Goal: Information Seeking & Learning: Learn about a topic

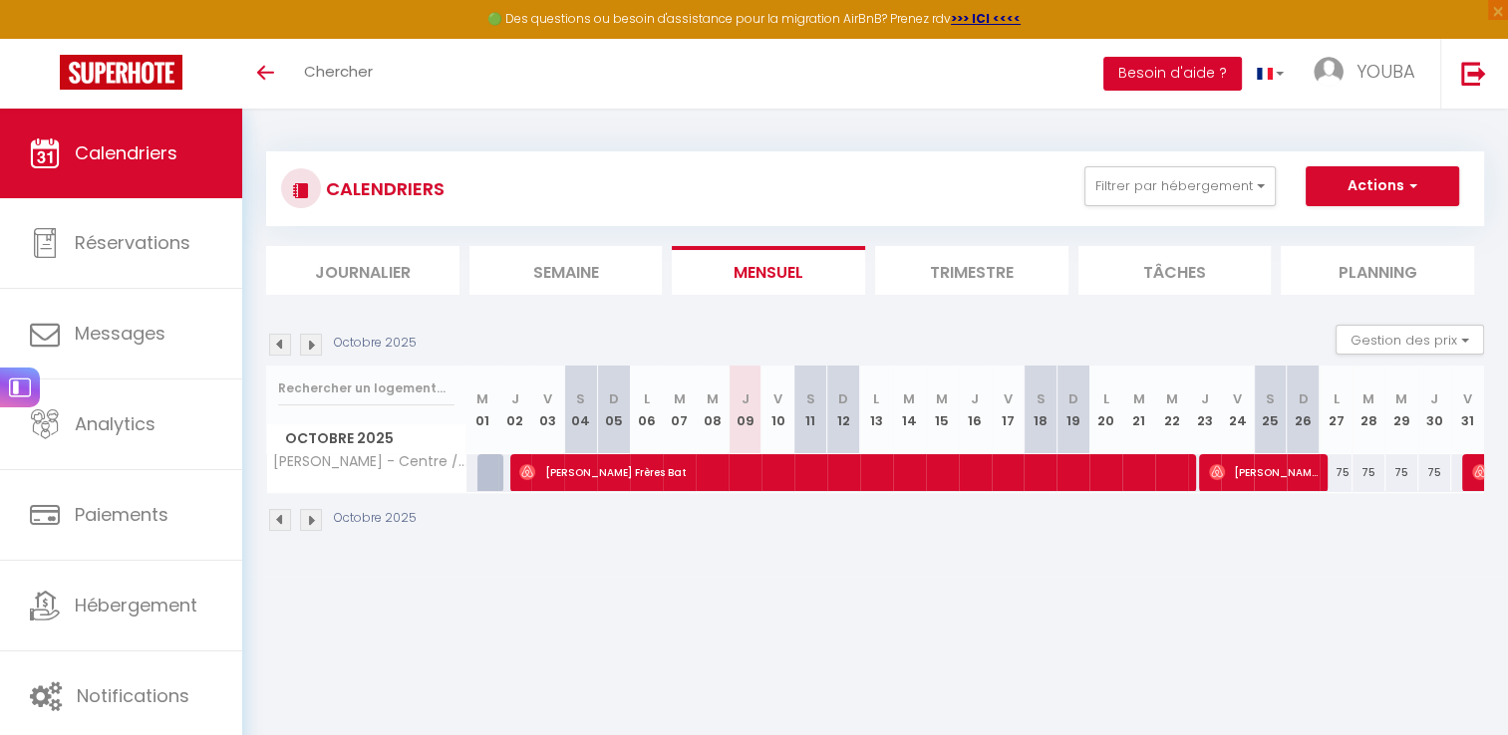
click at [1195, 74] on button "Besoin d'aide ?" at bounding box center [1172, 74] width 139 height 34
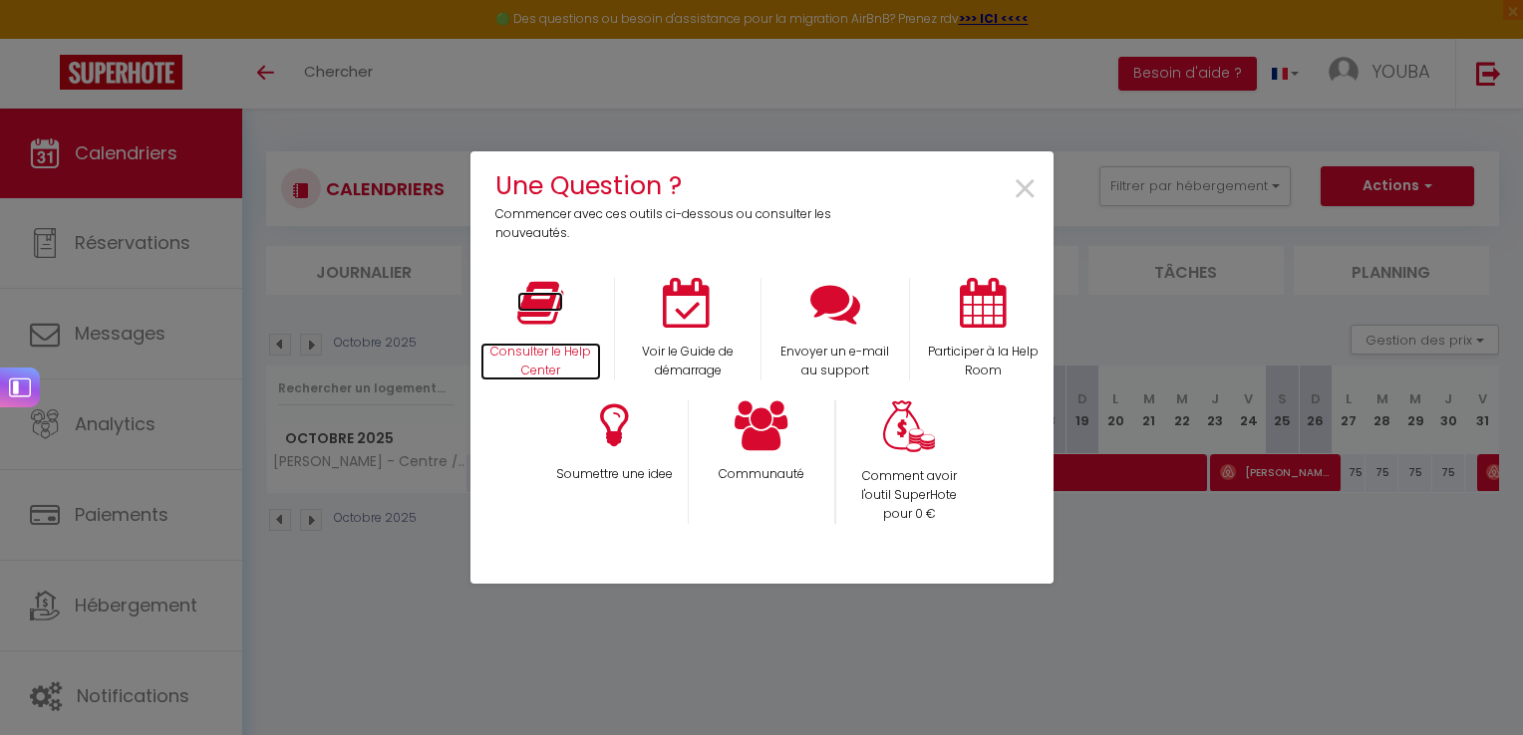
click at [542, 307] on icon at bounding box center [540, 303] width 46 height 50
click at [1017, 200] on span "×" at bounding box center [1025, 189] width 27 height 63
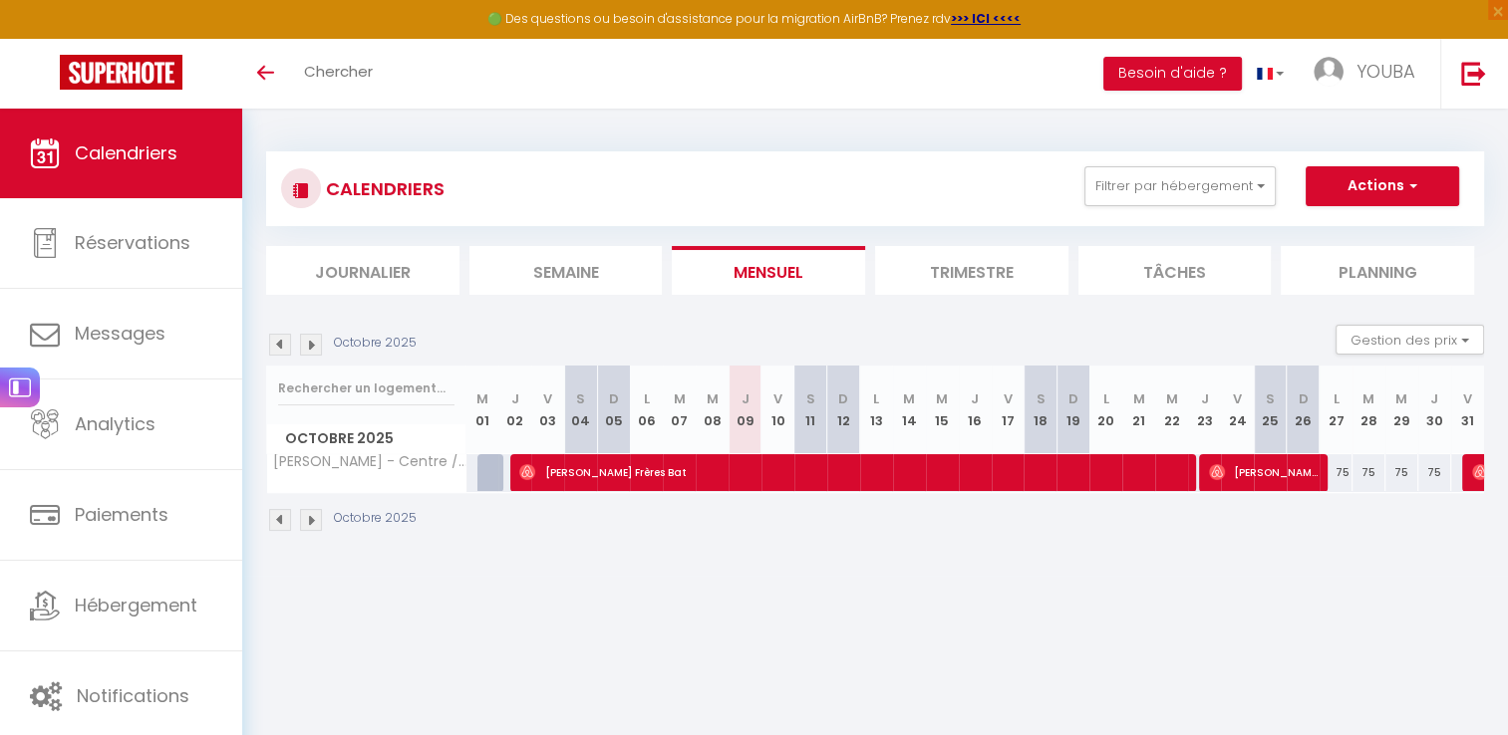
click at [982, 274] on li "Trimestre" at bounding box center [971, 270] width 193 height 49
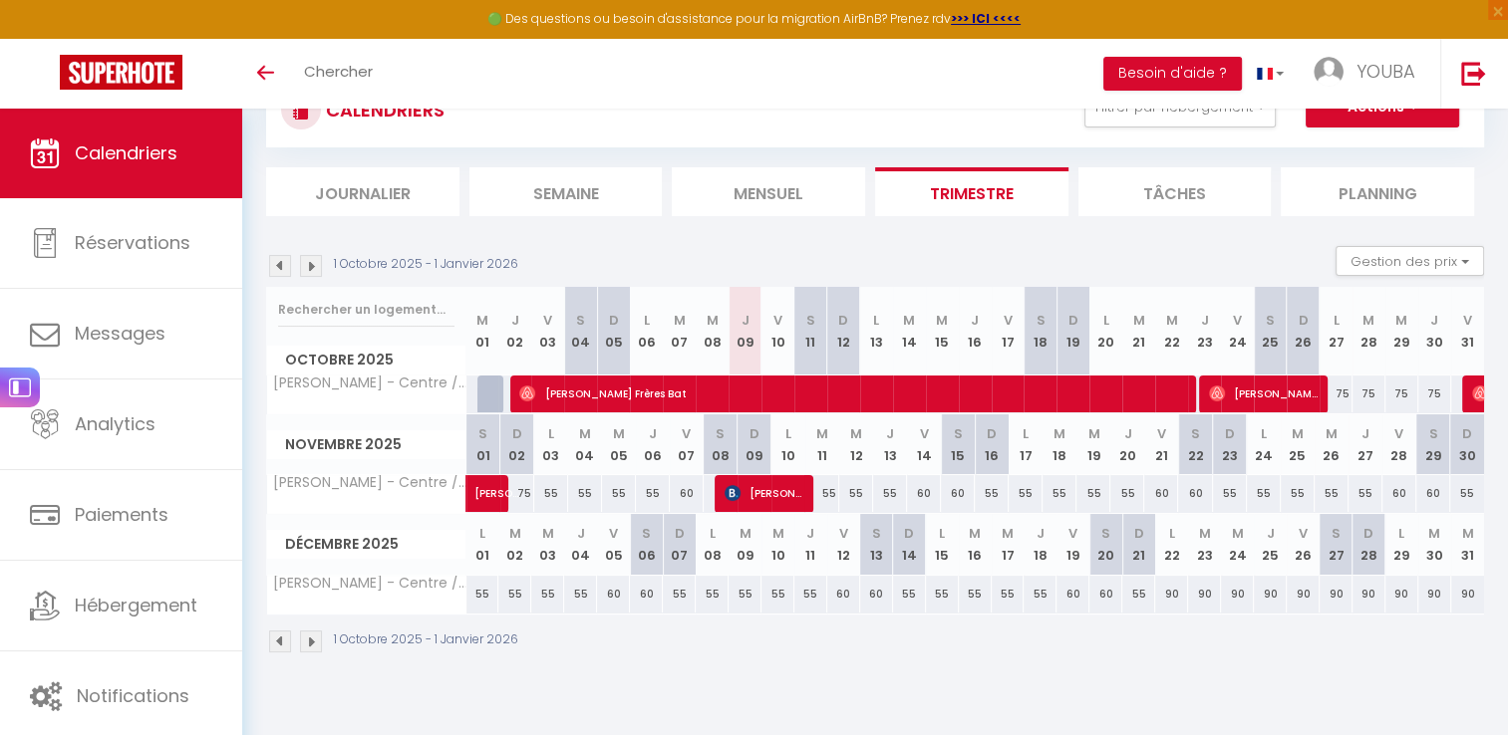
scroll to position [108, 0]
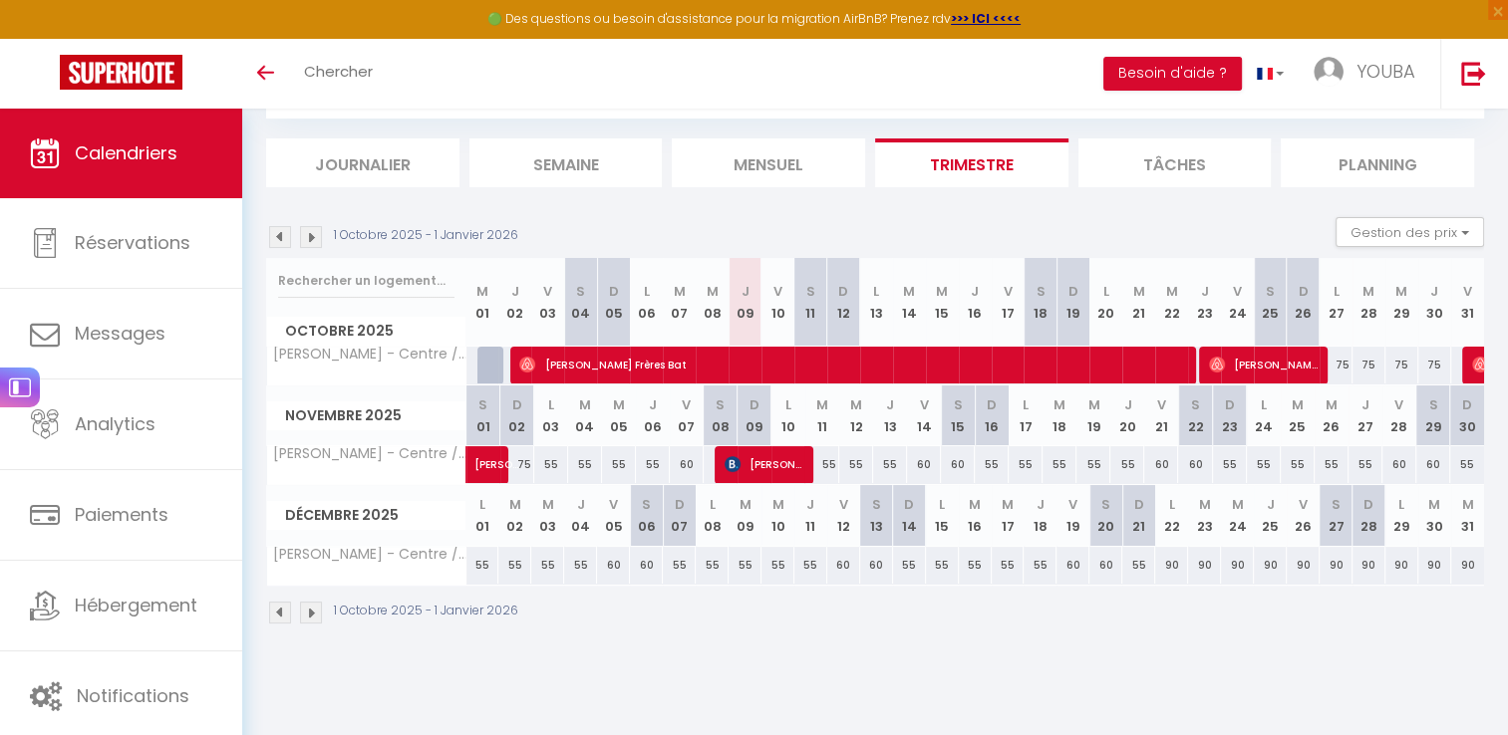
click at [841, 572] on div "60" at bounding box center [843, 565] width 33 height 37
type input "60"
type input "Ven 12 Décembre 2025"
type input "[PERSON_NAME] 13 Décembre 2025"
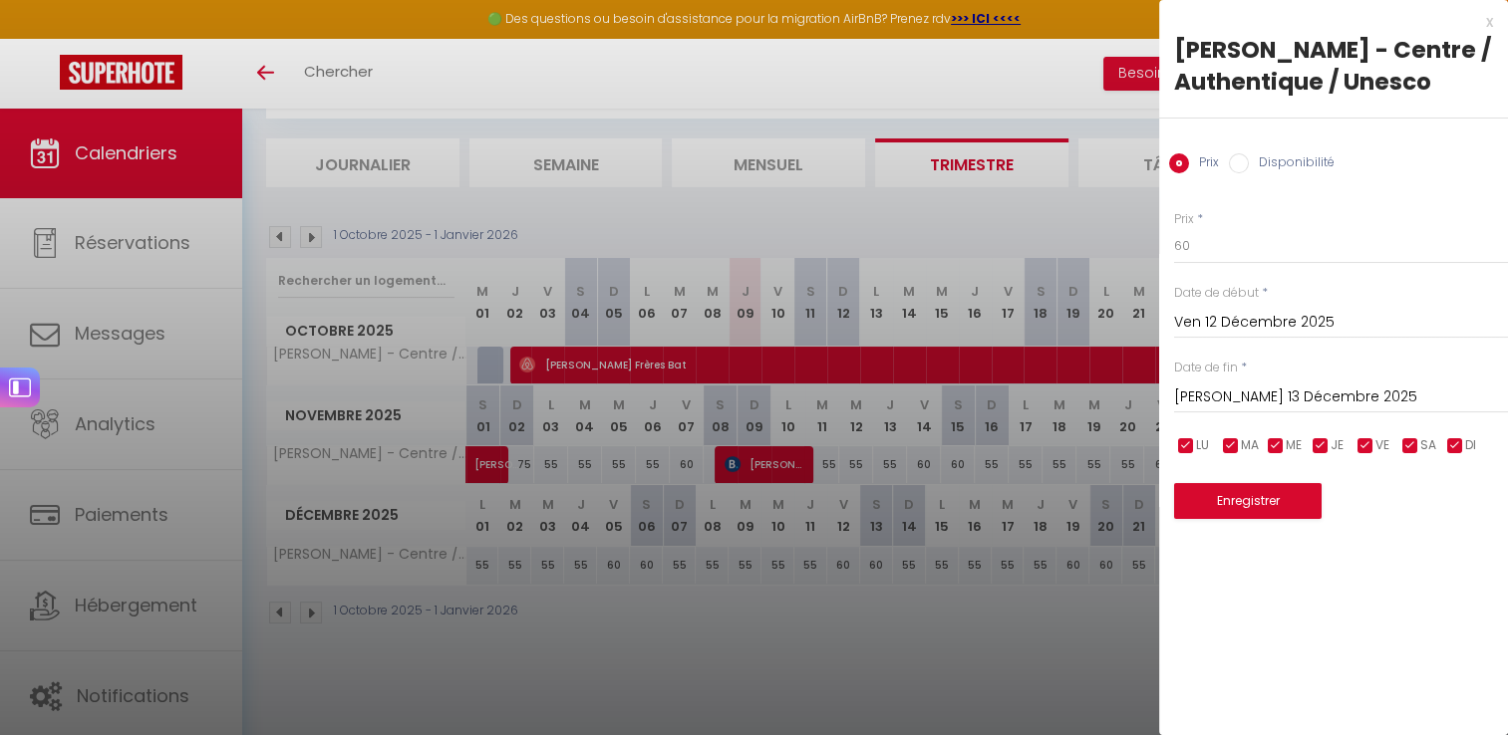
click at [1483, 26] on div "x" at bounding box center [1326, 22] width 334 height 24
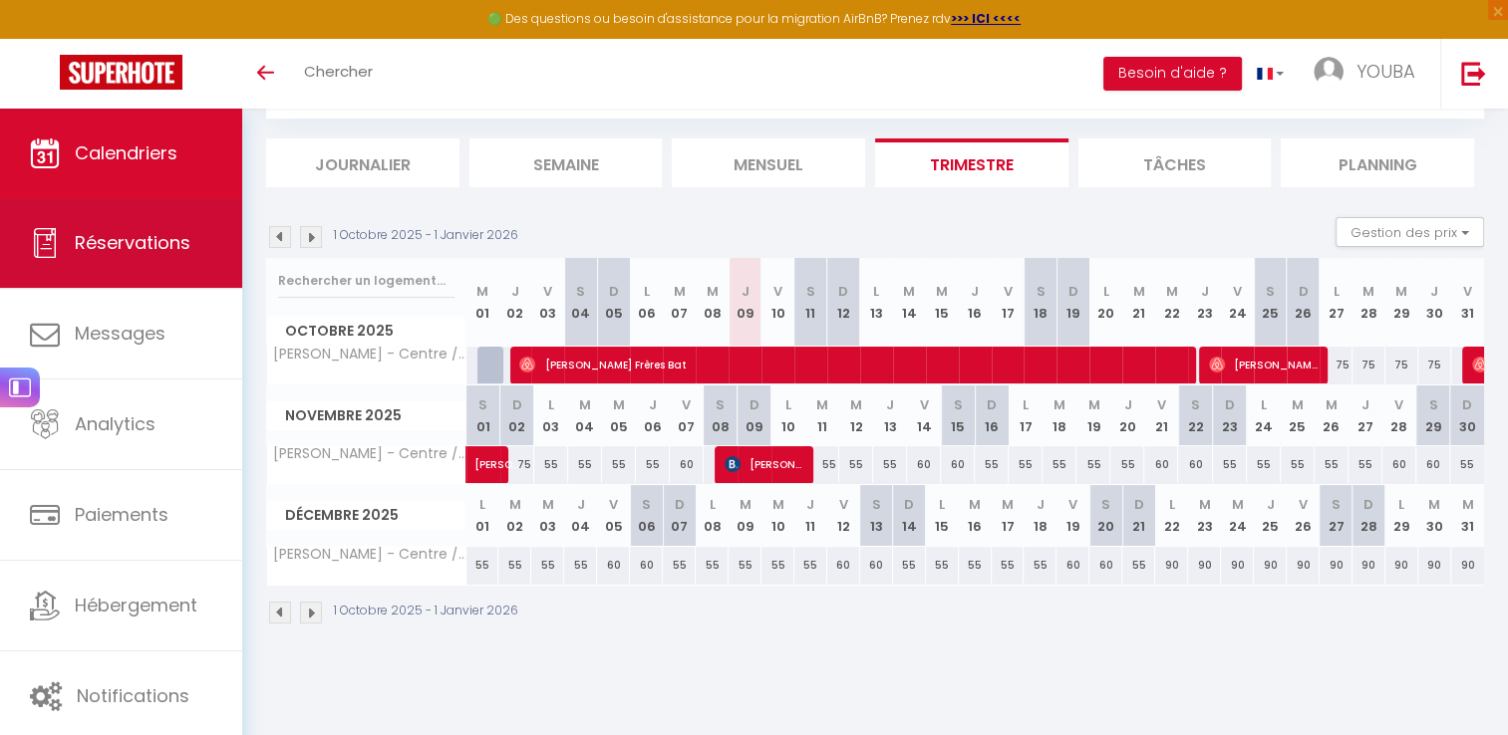
click at [194, 273] on link "Réservations" at bounding box center [121, 243] width 242 height 90
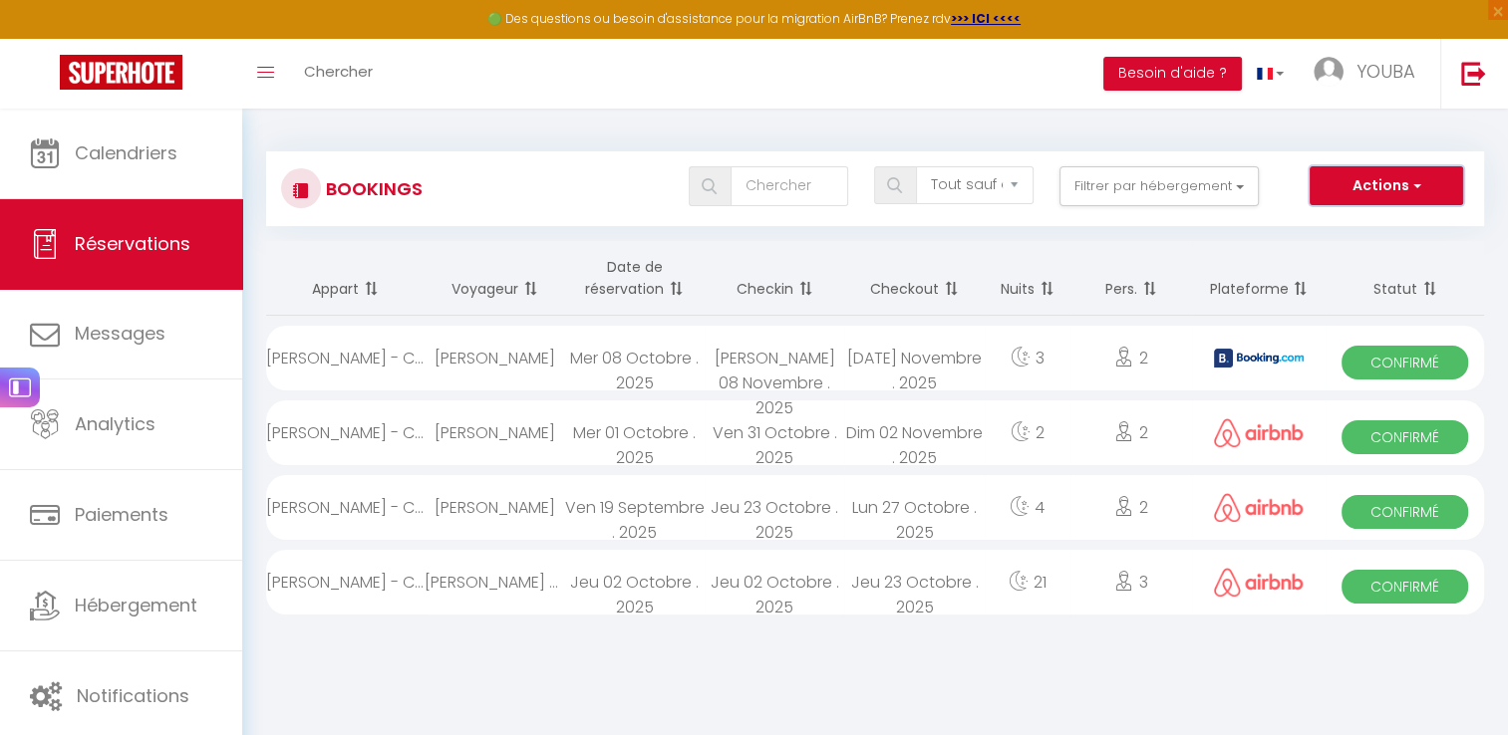
click at [1422, 187] on button "Actions" at bounding box center [1385, 186] width 153 height 40
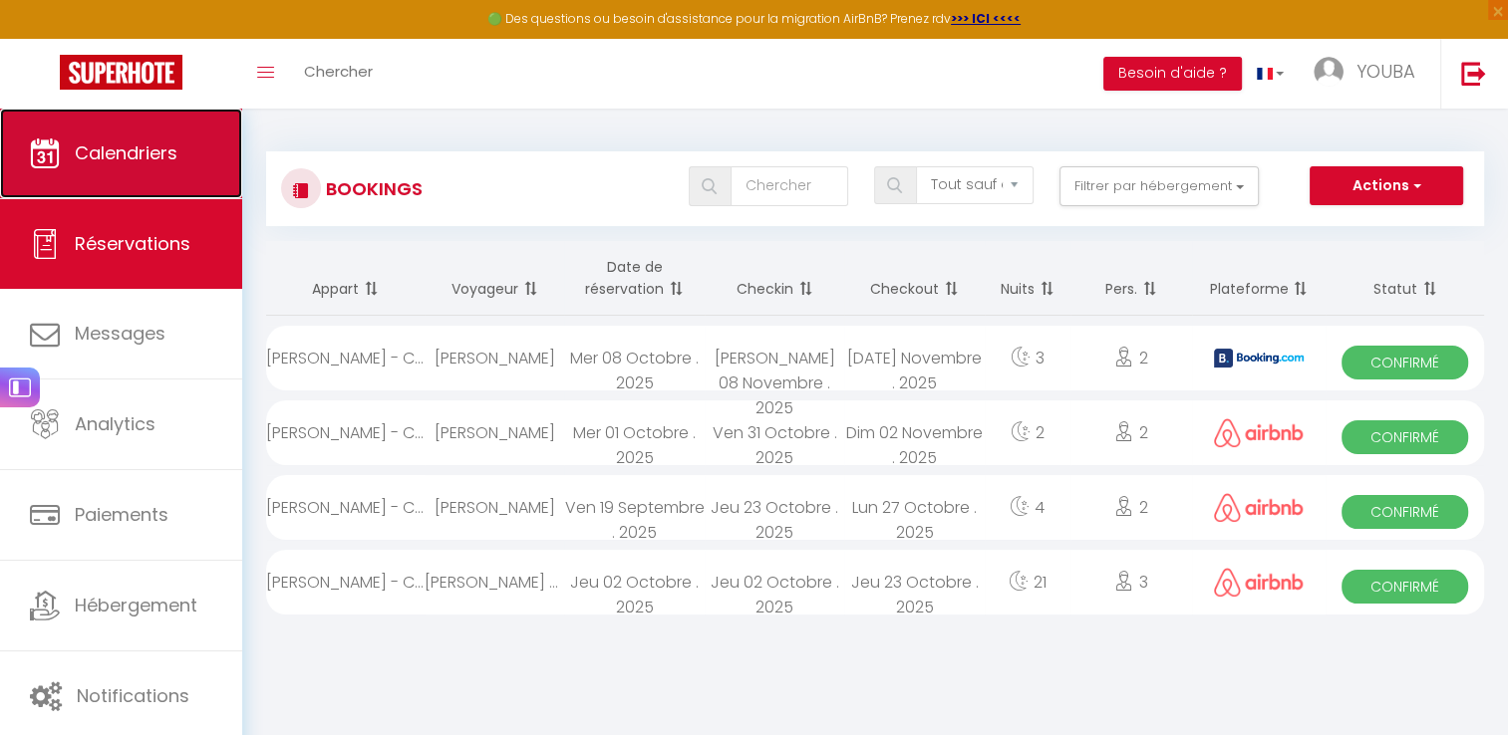
click at [119, 166] on link "Calendriers" at bounding box center [121, 154] width 242 height 90
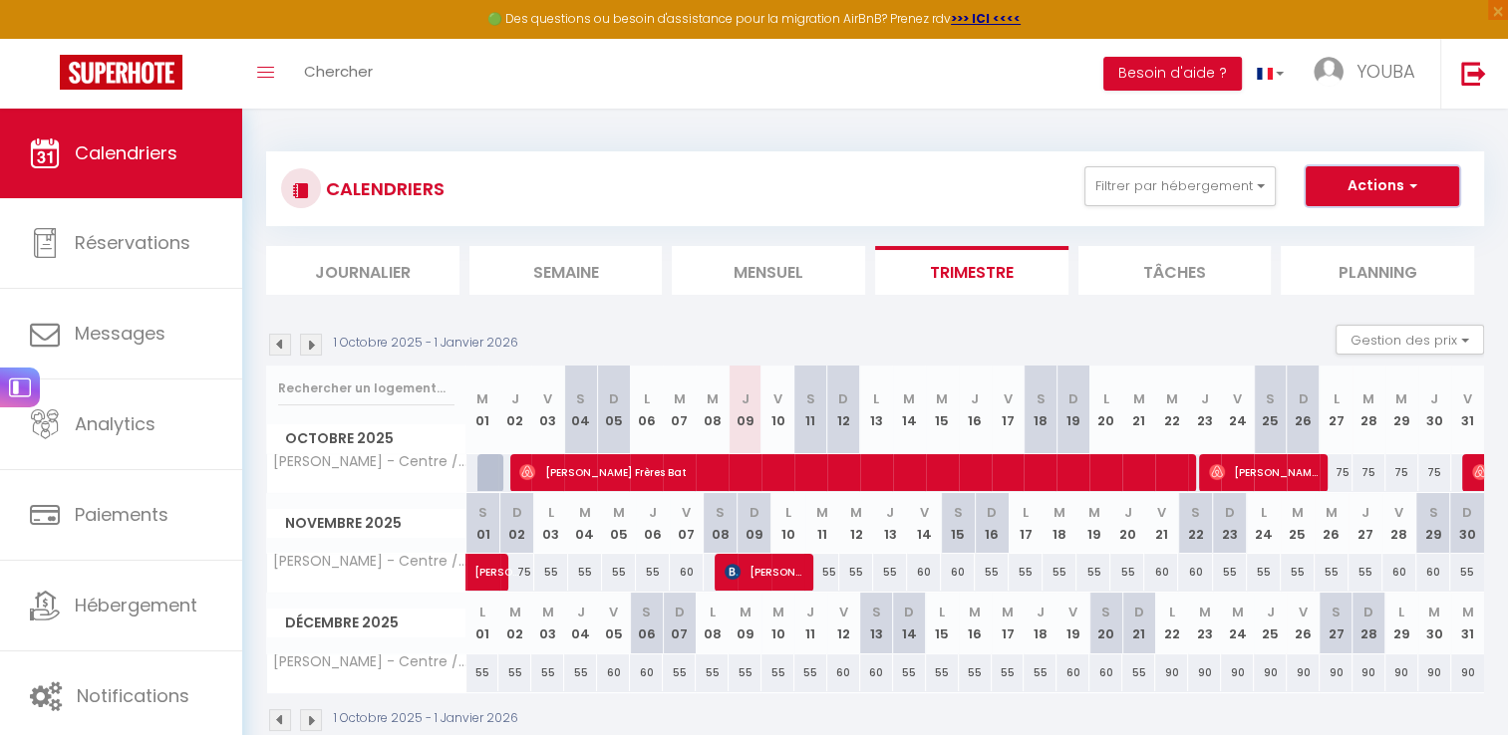
click at [1426, 187] on button "Actions" at bounding box center [1381, 186] width 153 height 40
click at [1260, 186] on button "Filtrer par hébergement" at bounding box center [1179, 186] width 191 height 40
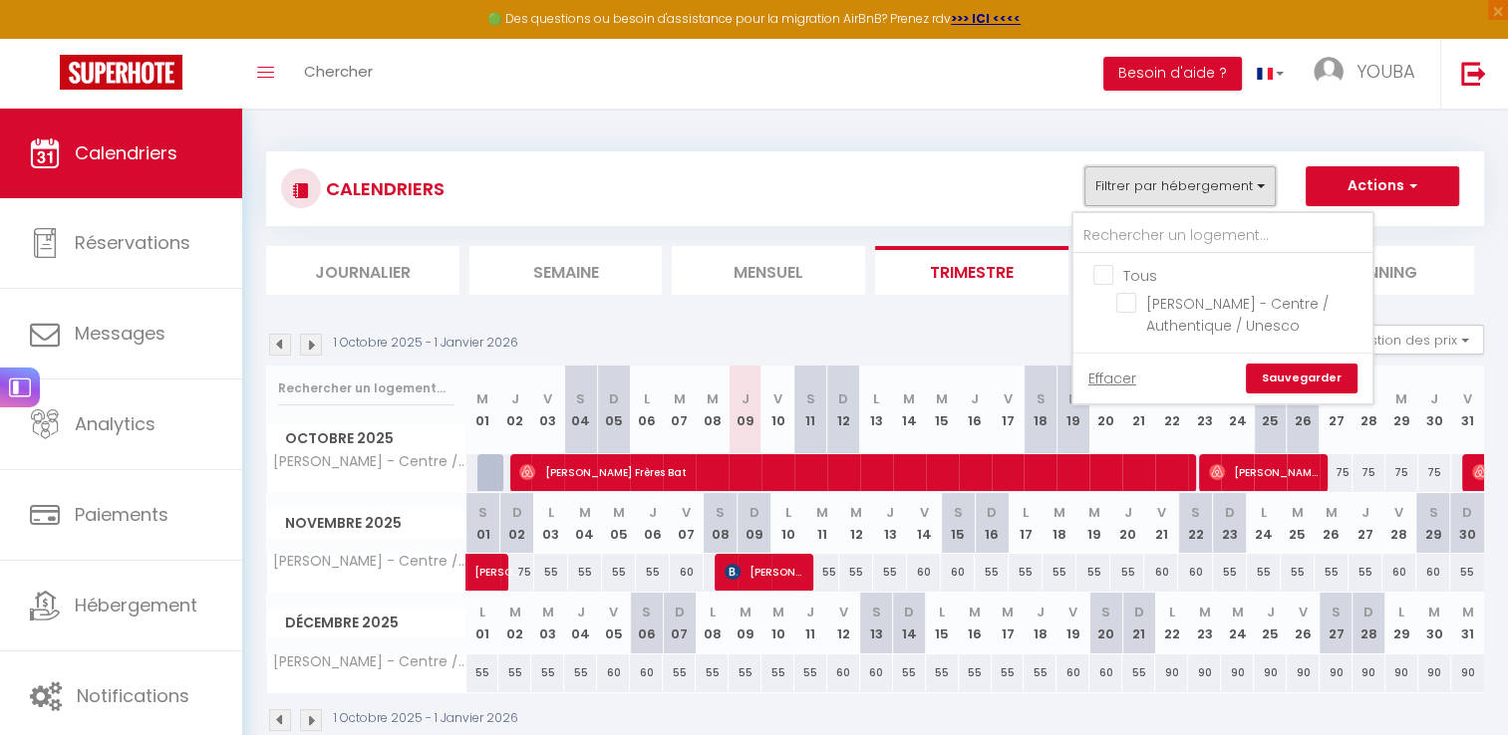
click at [1260, 186] on button "Filtrer par hébergement" at bounding box center [1179, 186] width 191 height 40
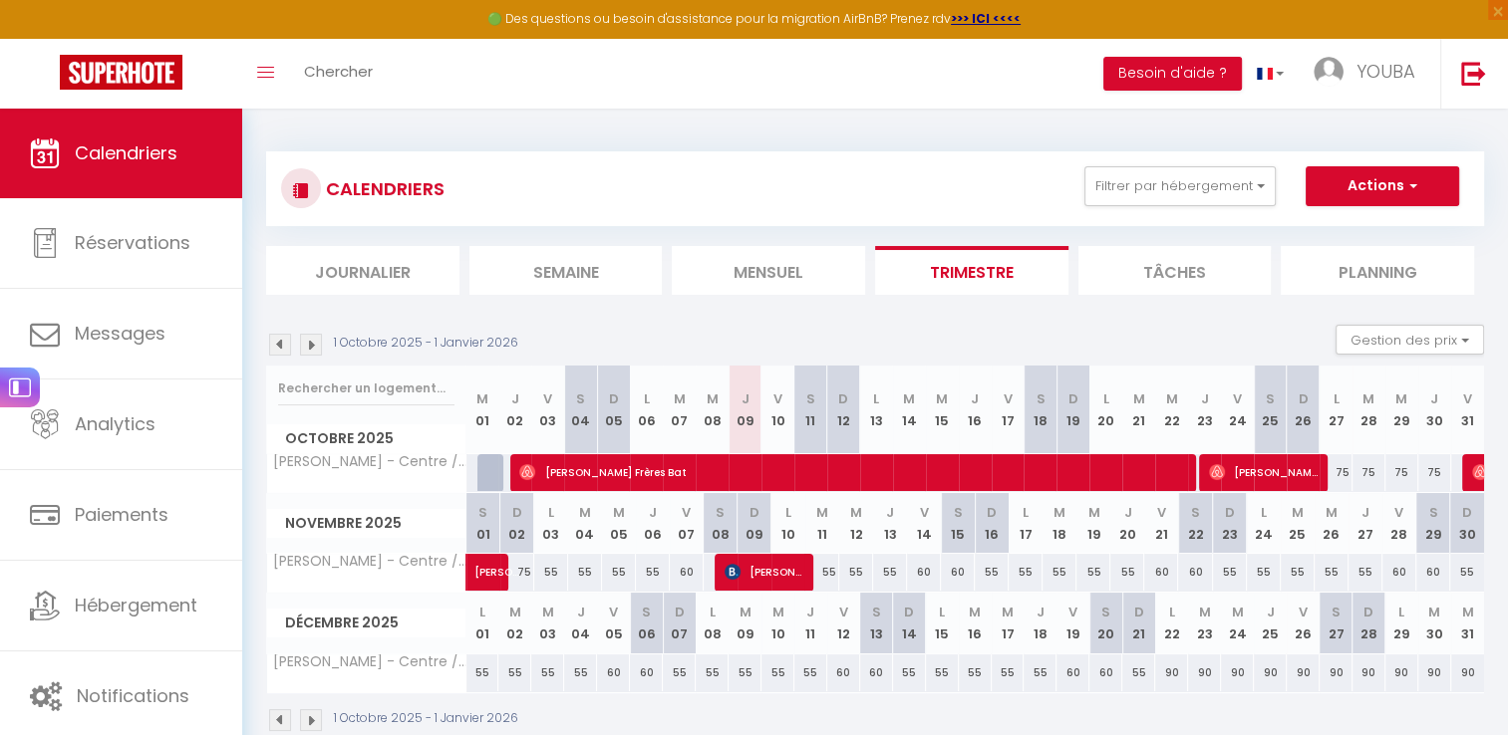
click at [315, 353] on img at bounding box center [311, 345] width 22 height 22
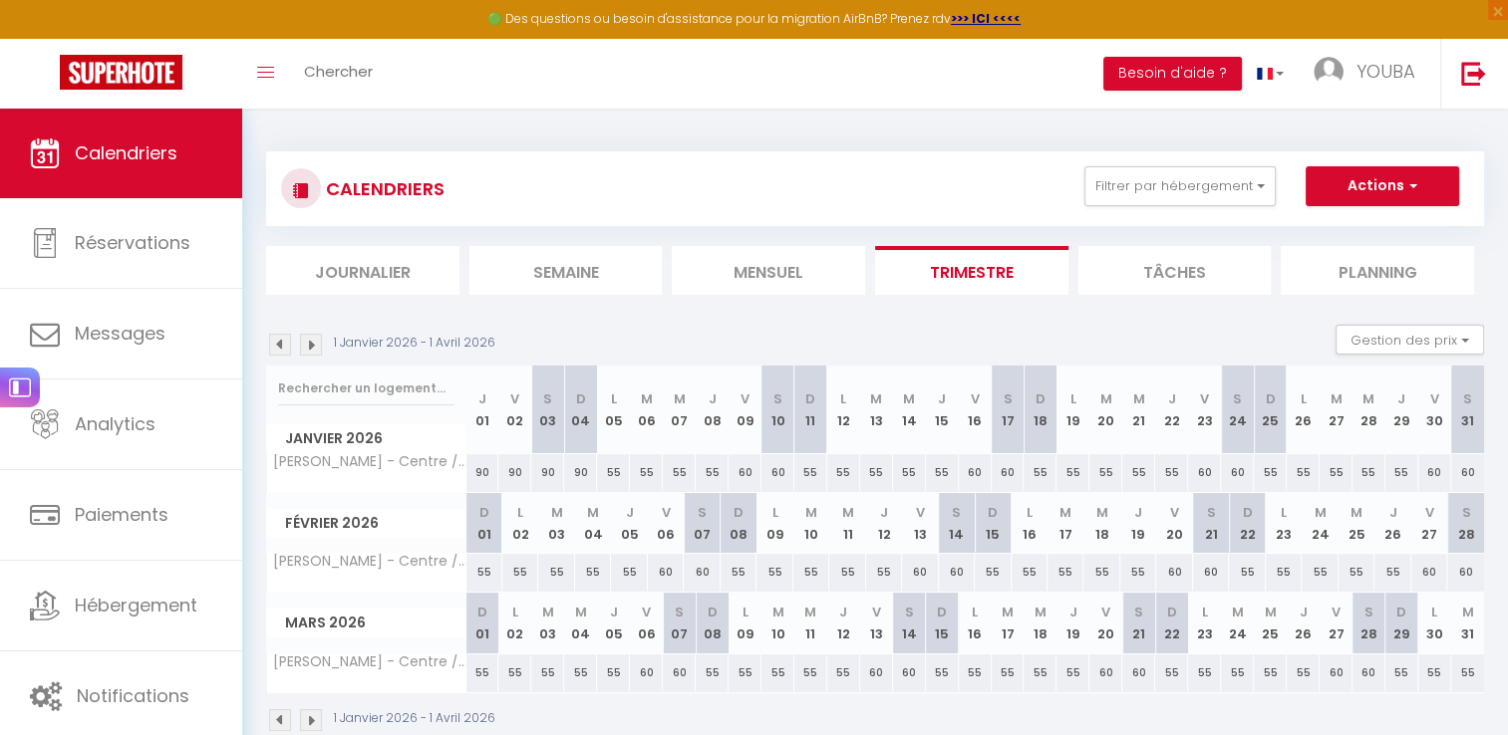
click at [280, 350] on img at bounding box center [280, 345] width 22 height 22
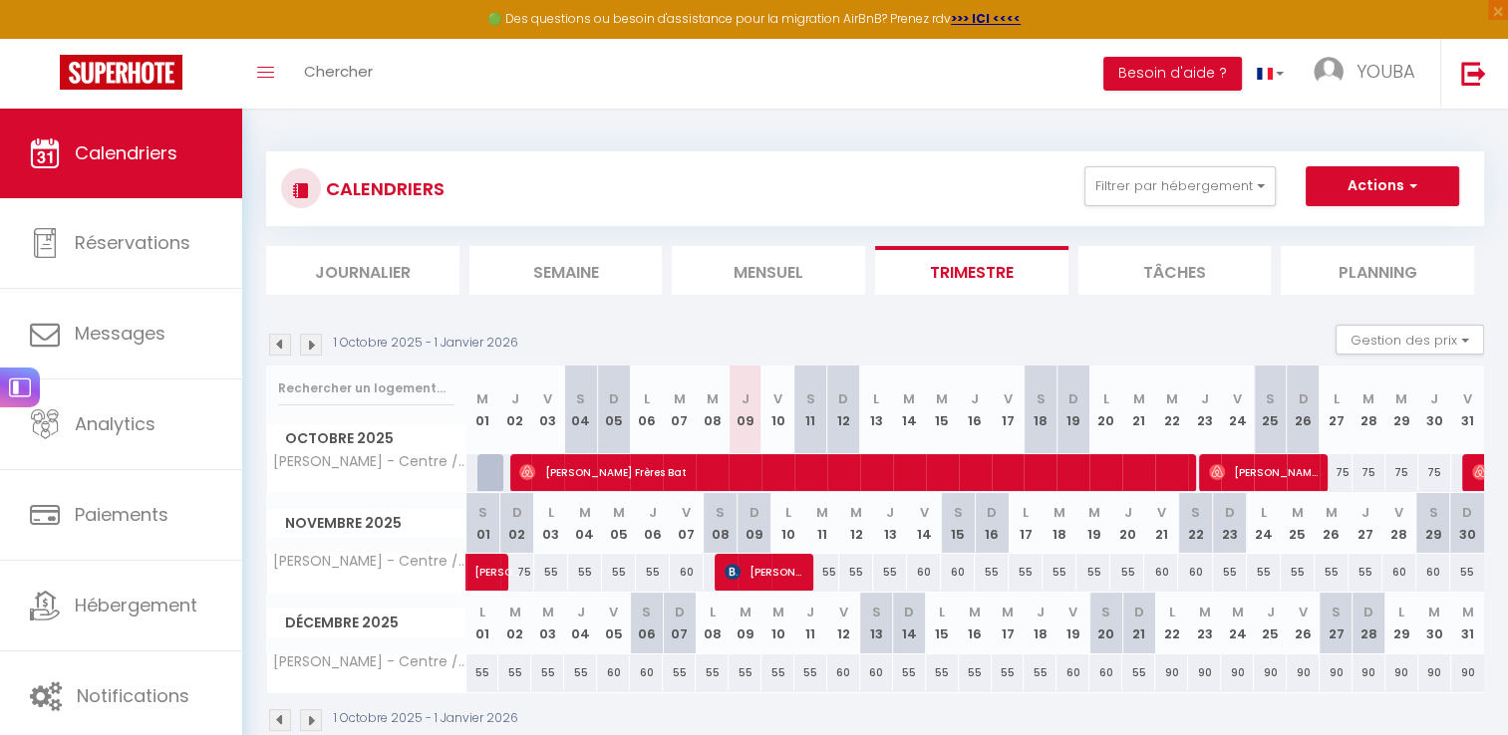
click at [311, 341] on img at bounding box center [311, 345] width 22 height 22
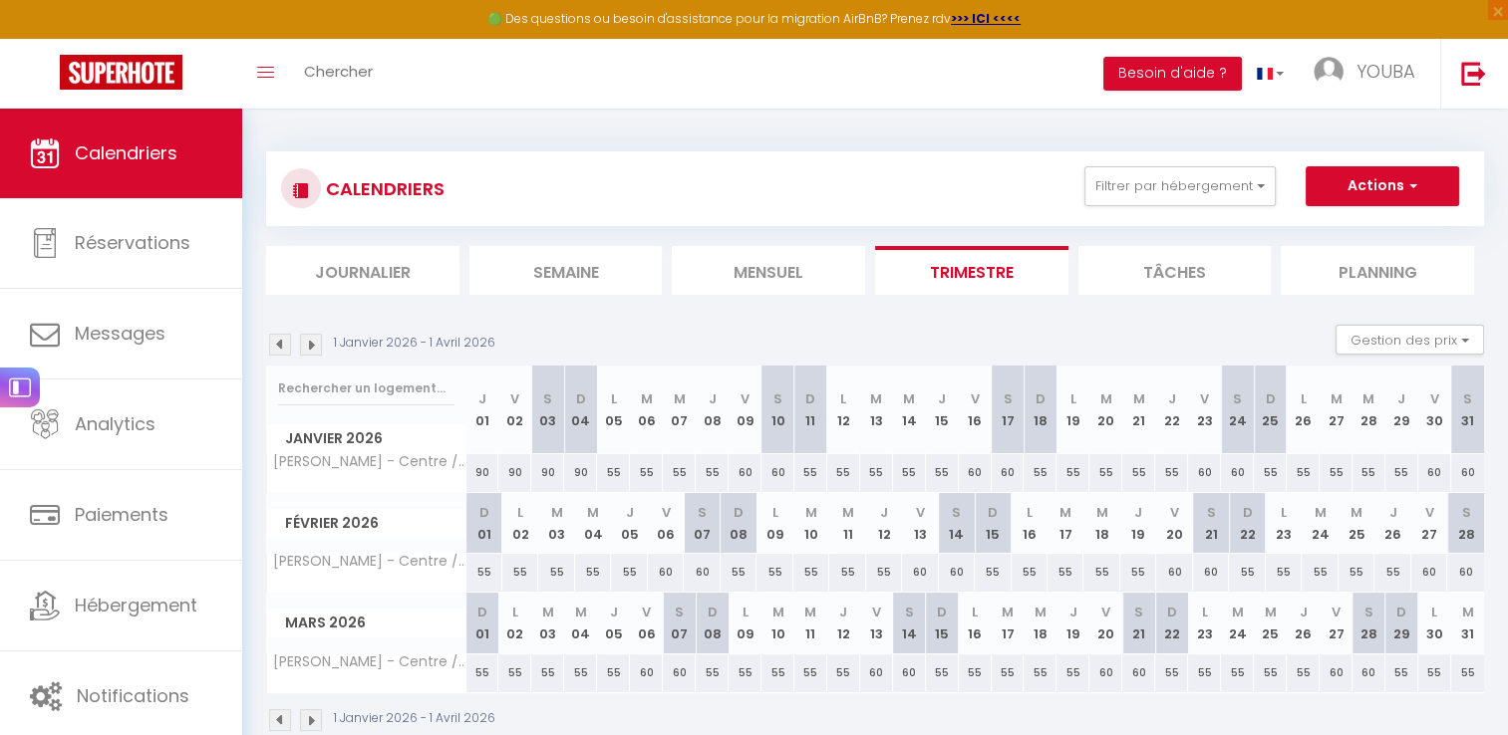
click at [507, 472] on div "90" at bounding box center [514, 472] width 33 height 37
type input "90"
type input "Ven 02 Janvier 2026"
type input "[PERSON_NAME] 03 Janvier 2026"
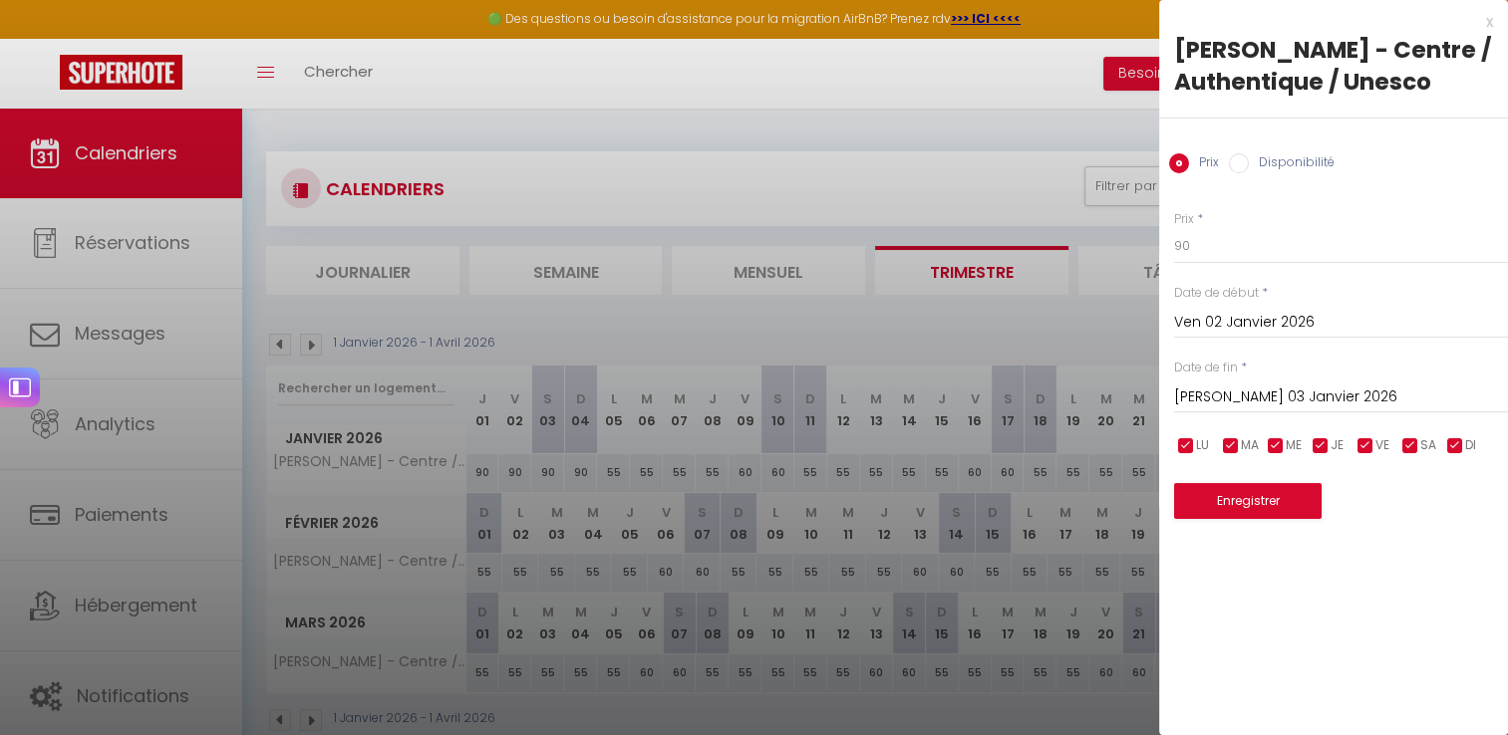
click at [564, 473] on div at bounding box center [754, 367] width 1508 height 735
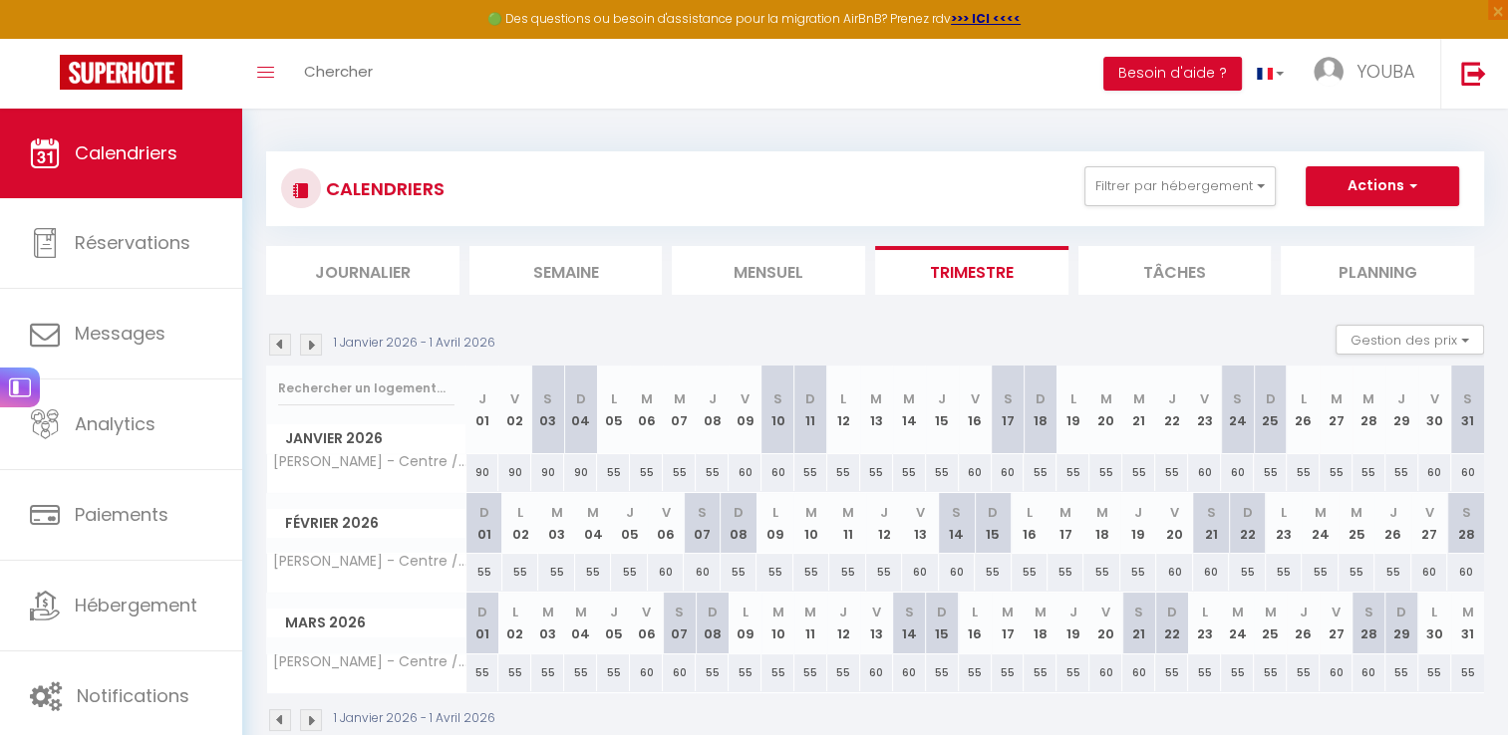
click at [583, 473] on div "90" at bounding box center [580, 472] width 33 height 37
type input "90"
type input "Dim 04 Janvier 2026"
type input "Lun 05 Janvier 2026"
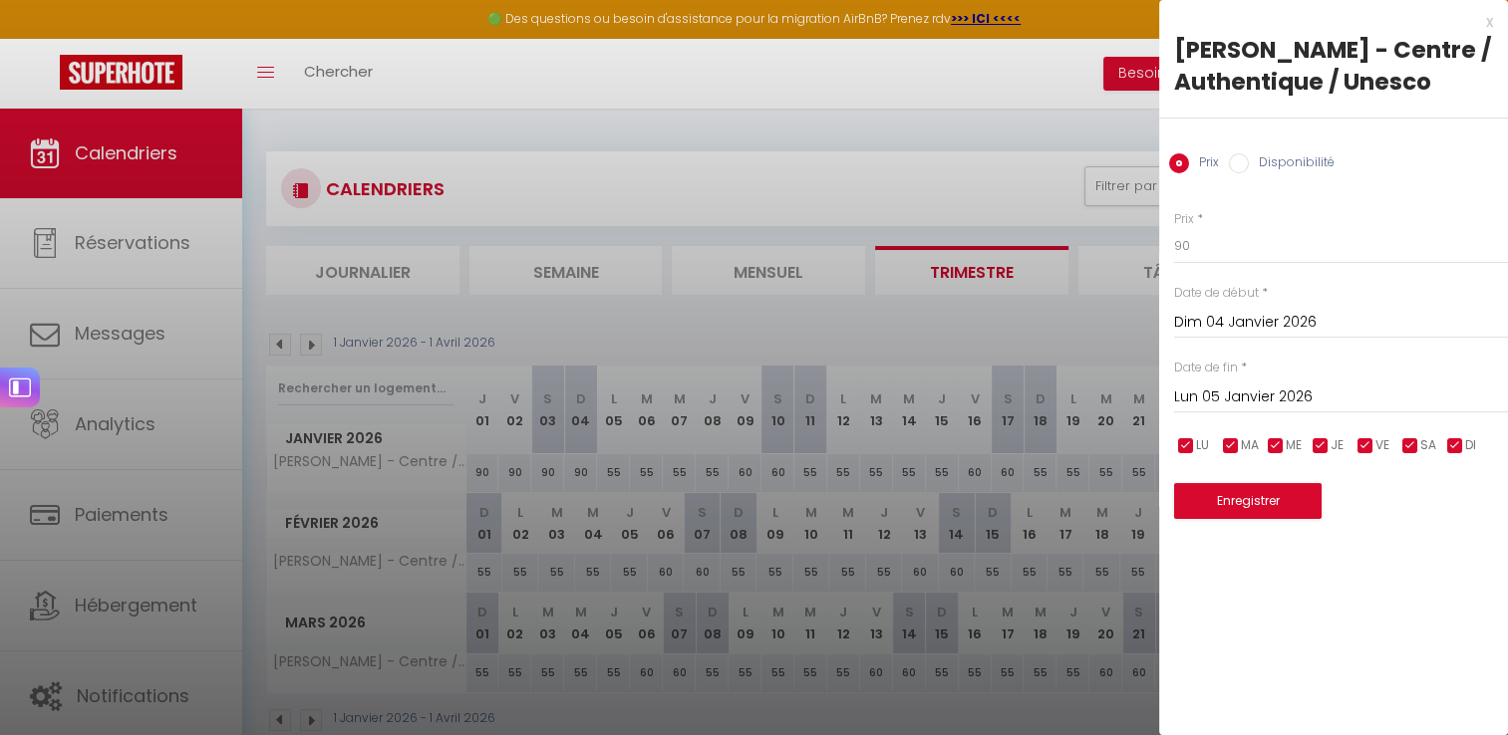
click at [629, 109] on div at bounding box center [754, 367] width 1508 height 735
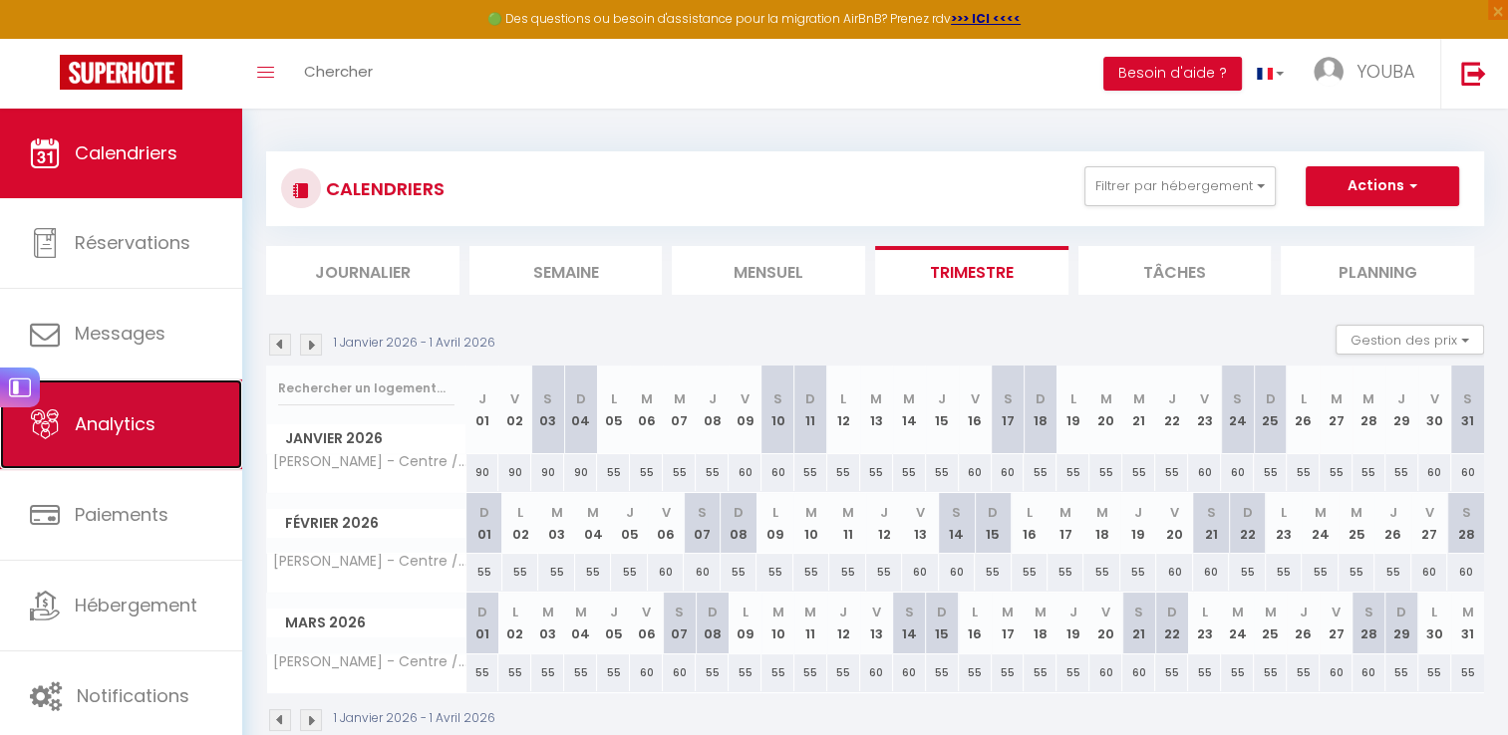
click at [132, 409] on link "Analytics" at bounding box center [121, 425] width 242 height 90
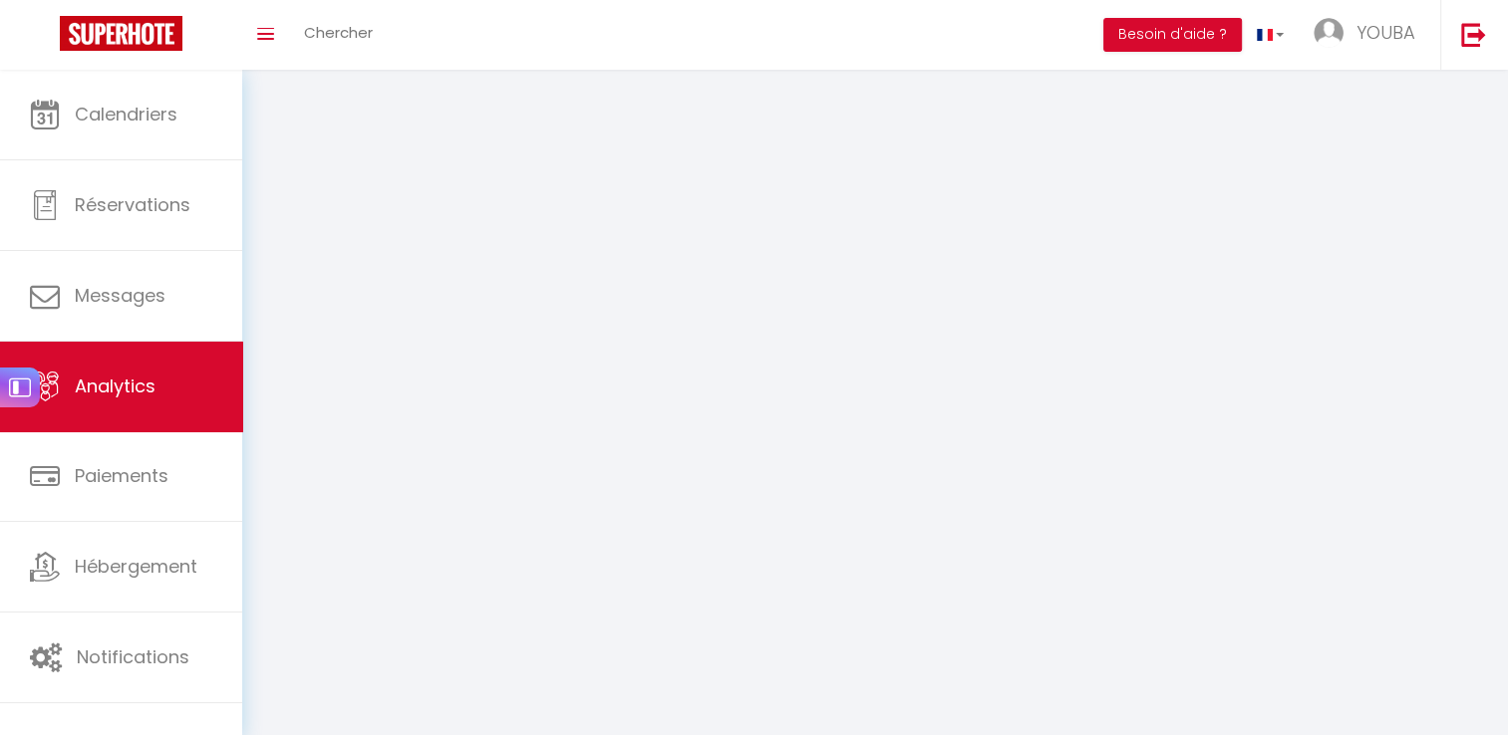
select select "2025"
select select "10"
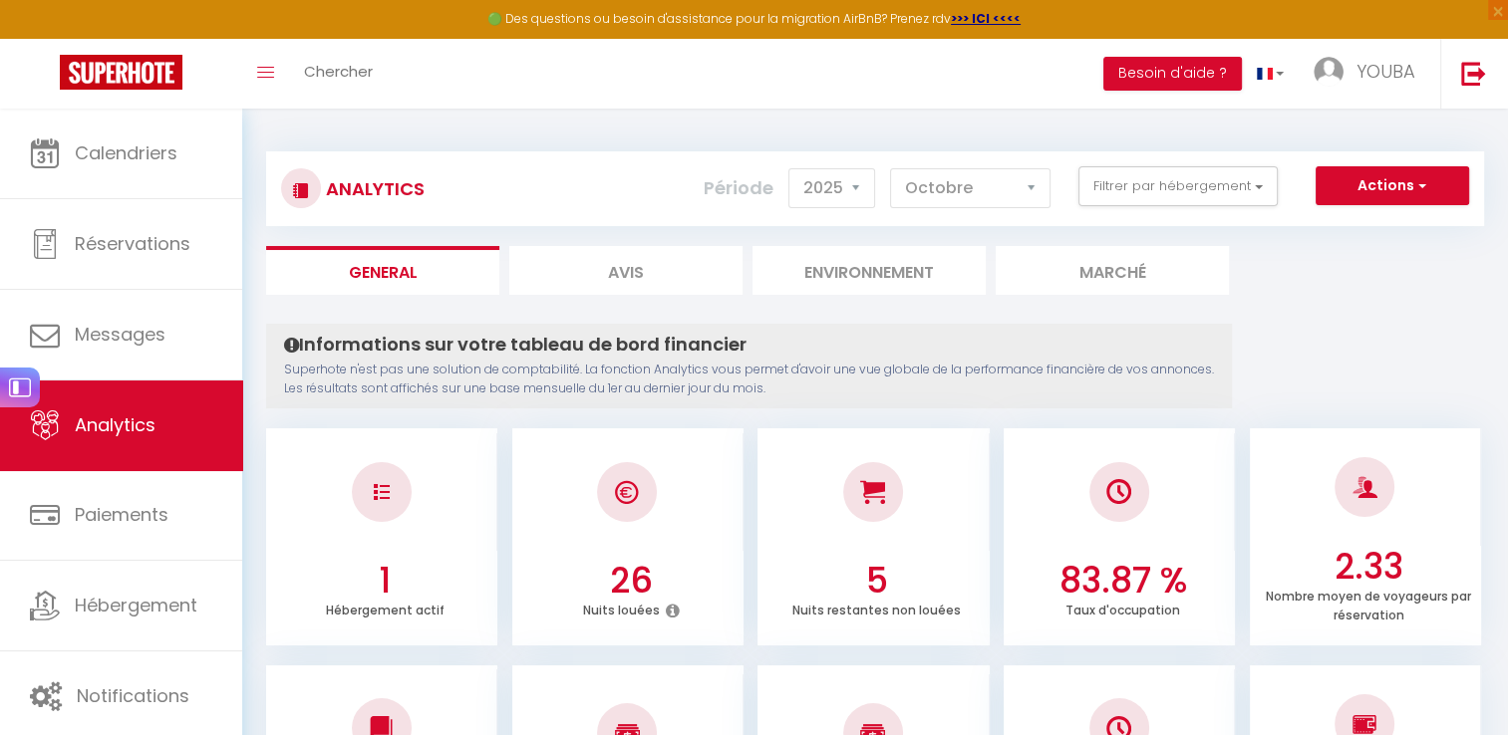
click at [862, 269] on li "Environnement" at bounding box center [868, 270] width 233 height 49
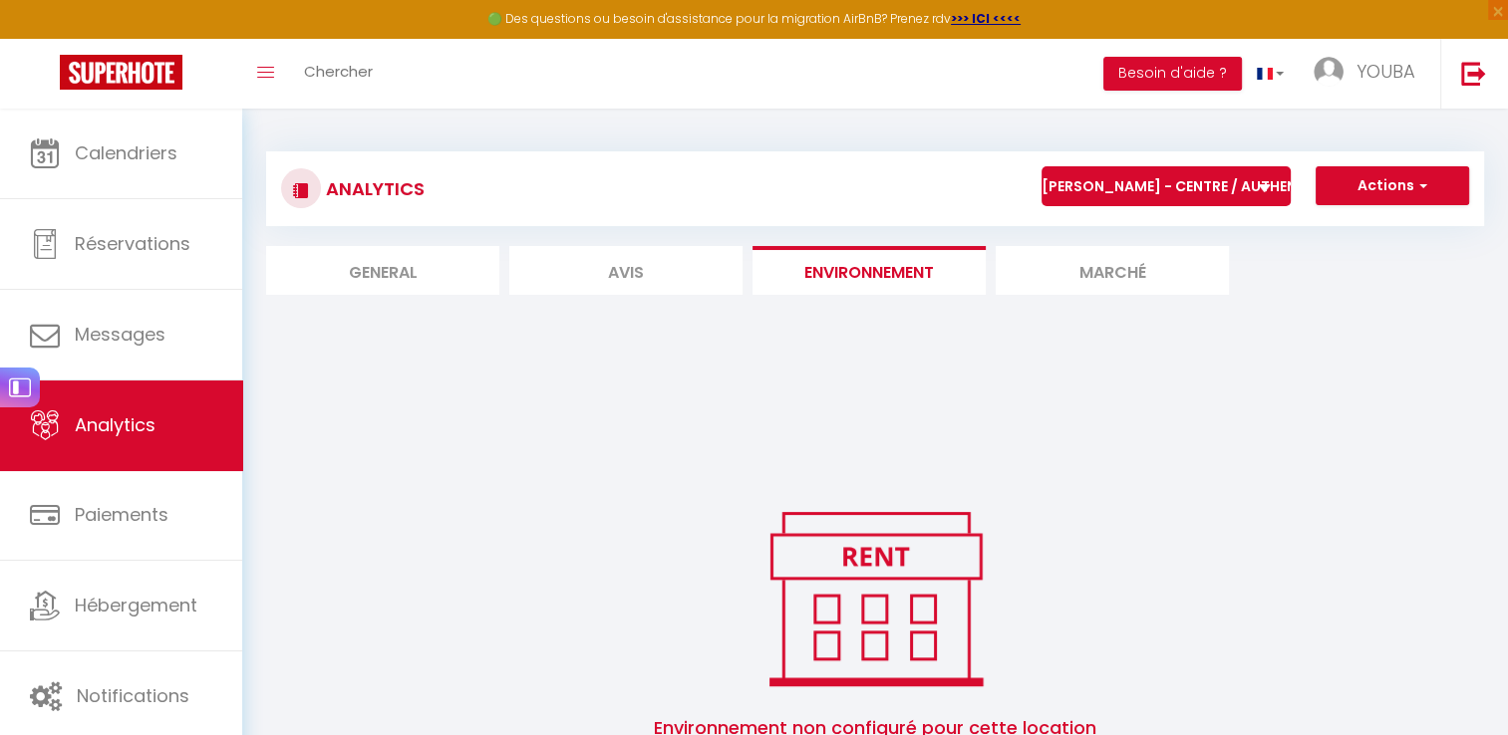
click at [1060, 275] on li "Marché" at bounding box center [1112, 270] width 233 height 49
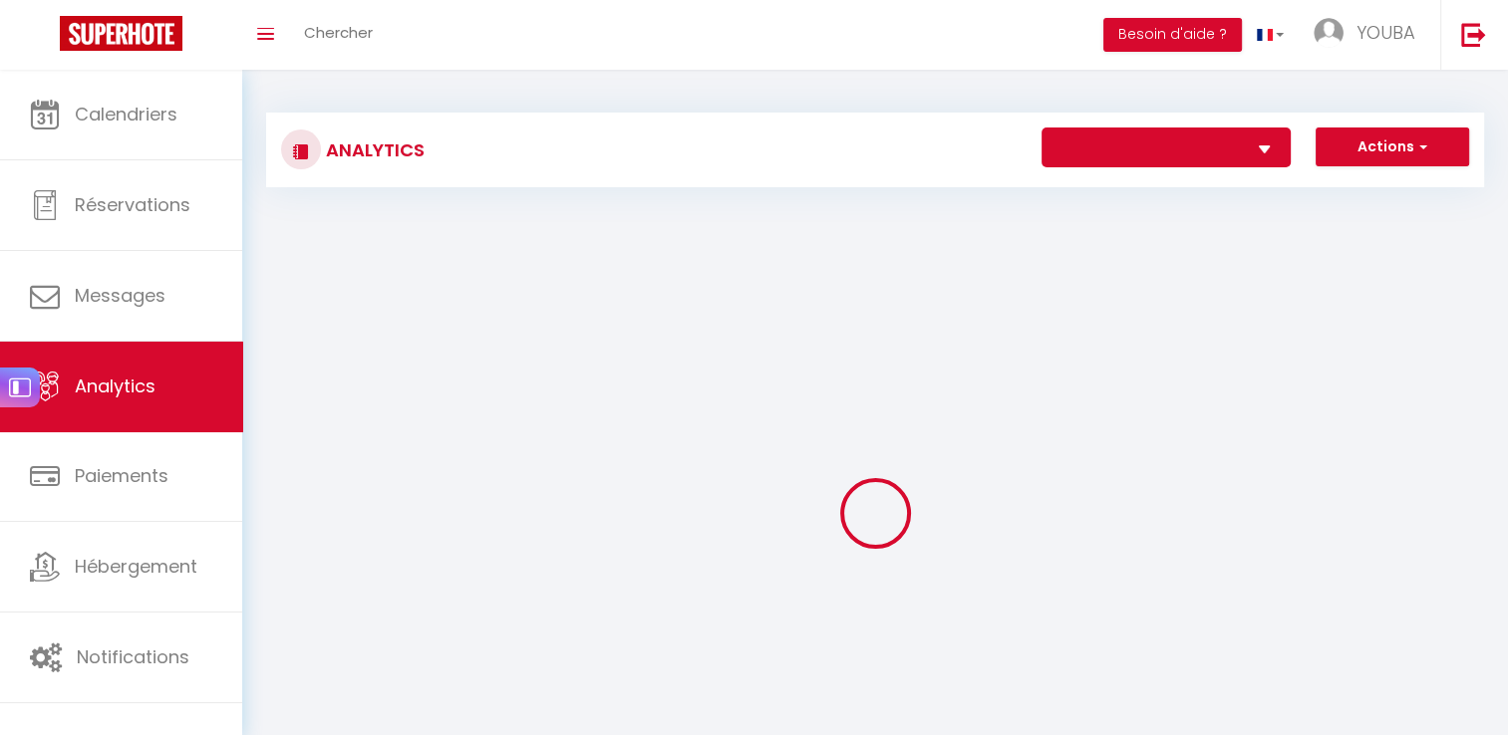
select select "78137"
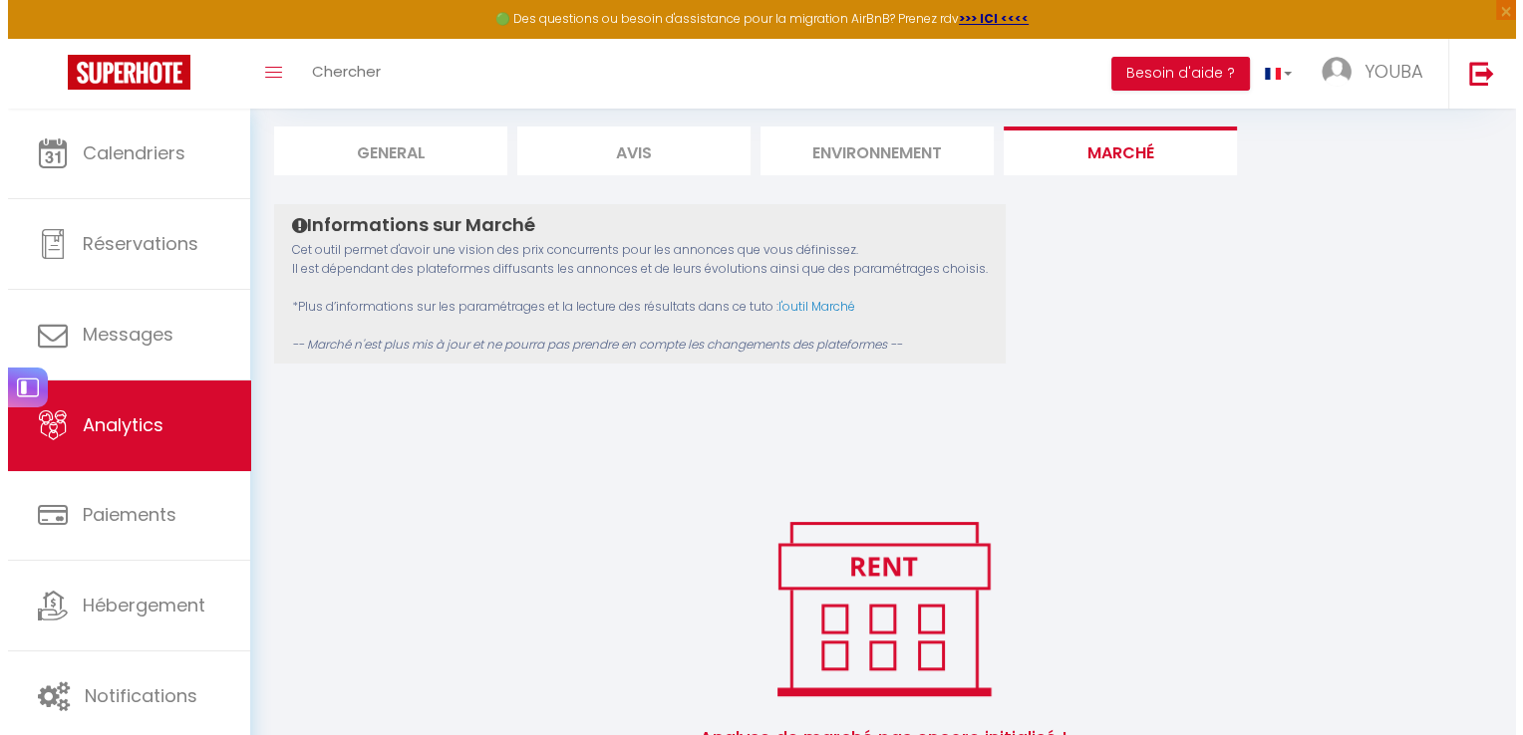
scroll to position [235, 0]
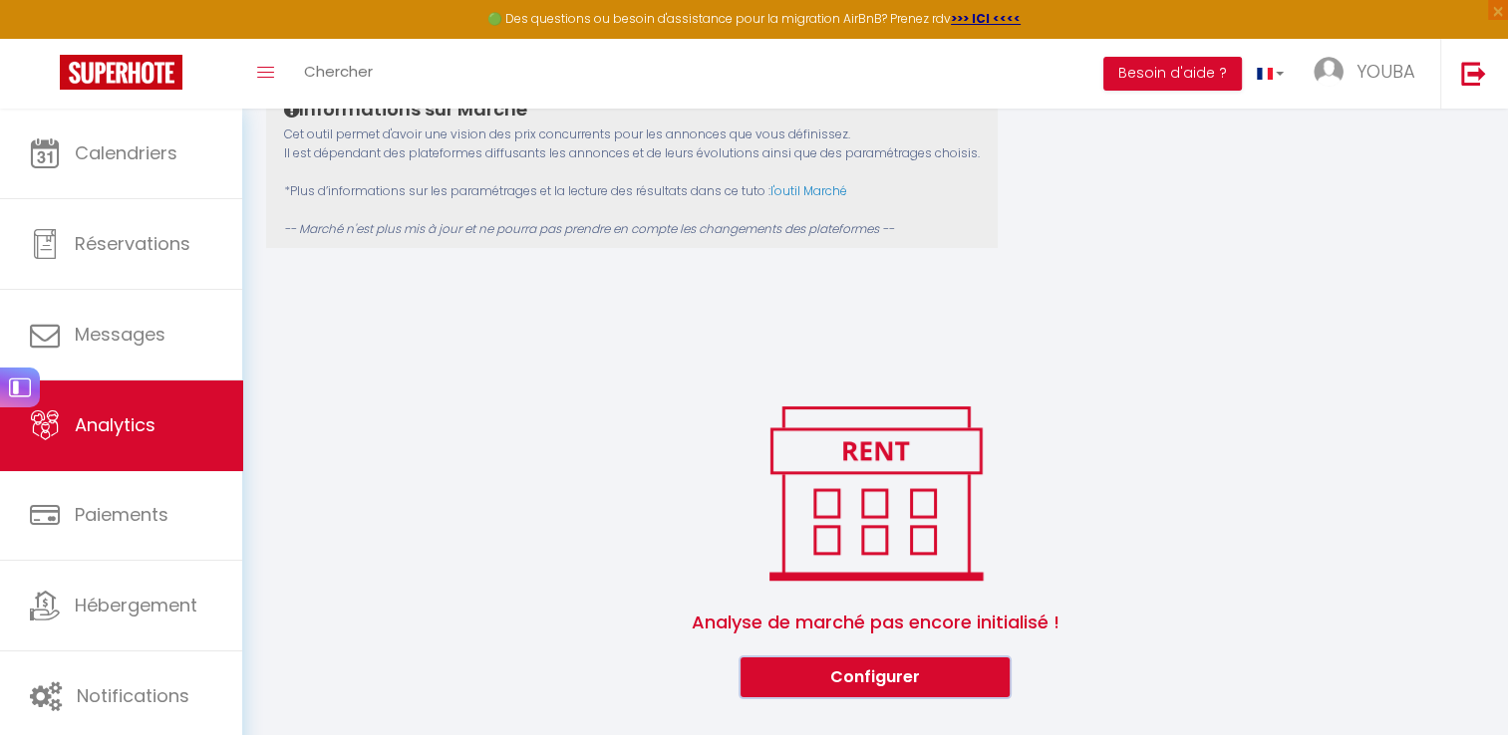
click at [799, 686] on button "Configurer" at bounding box center [874, 678] width 269 height 40
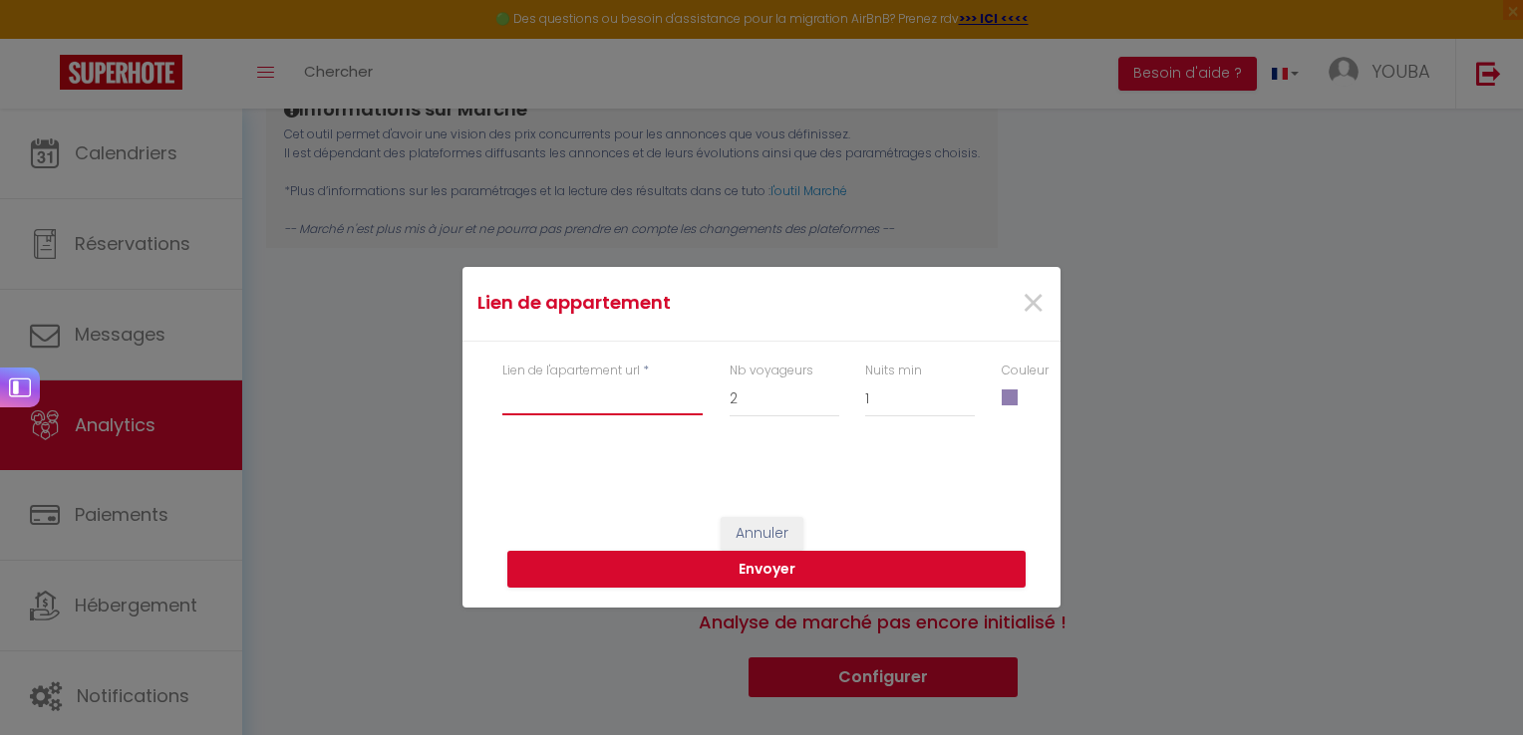
click at [629, 401] on input "Lien de l'apartement url" at bounding box center [602, 398] width 200 height 36
paste input "[URL][DOMAIN_NAME][DATE][DATE]"
type input "[URL][DOMAIN_NAME][DATE][DATE]"
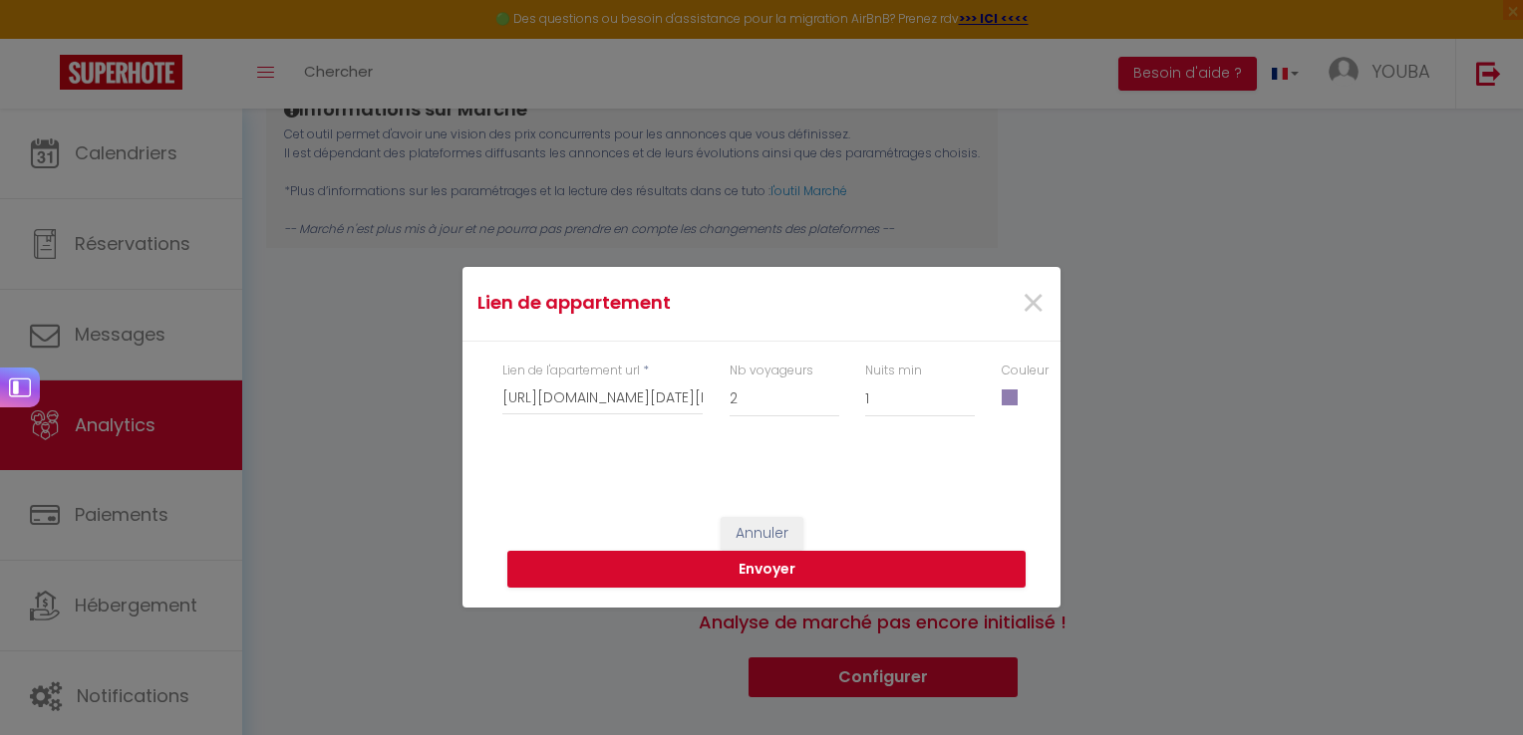
click at [734, 472] on div "Annuler Envoyer" at bounding box center [761, 532] width 598 height 150
click at [837, 569] on button "Envoyer" at bounding box center [766, 570] width 518 height 38
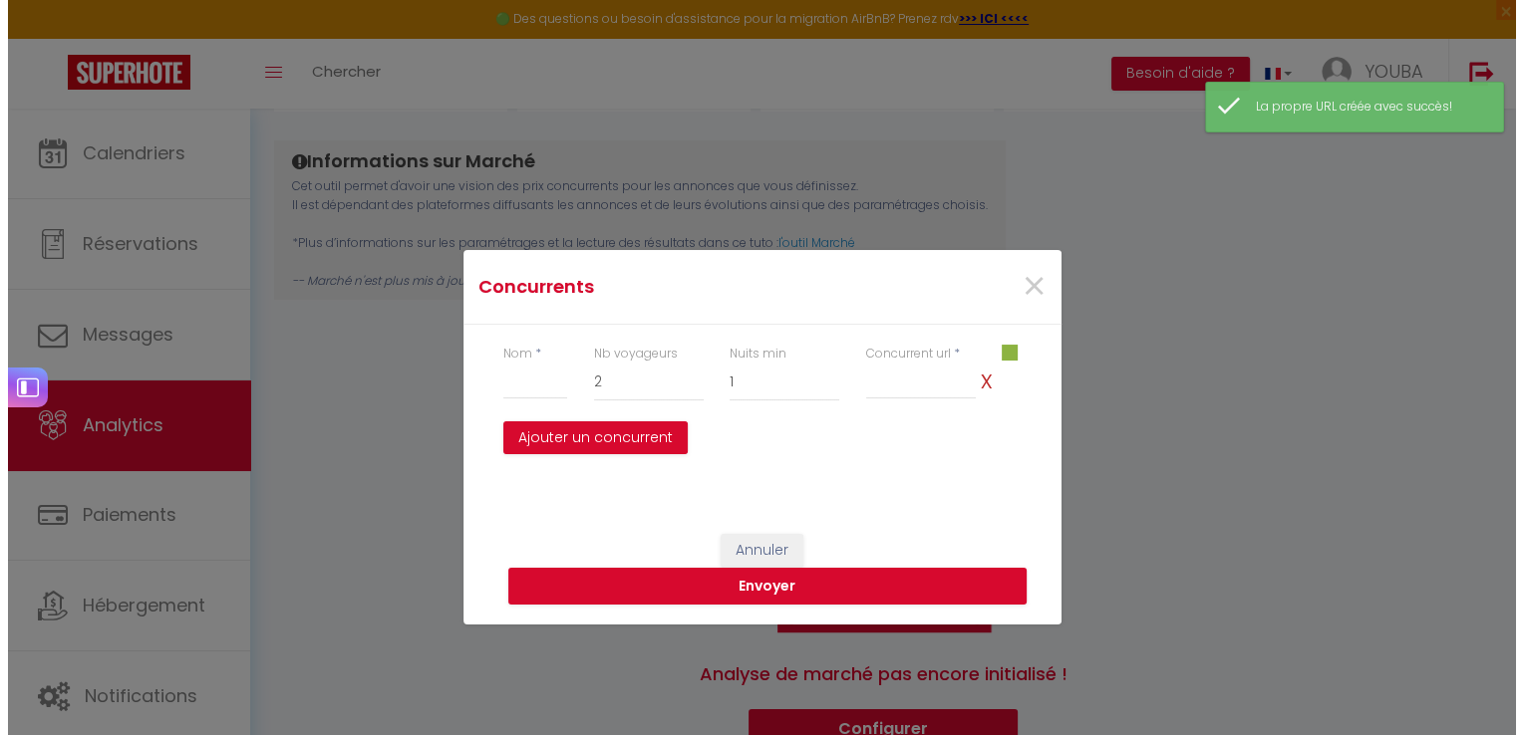
scroll to position [235, 0]
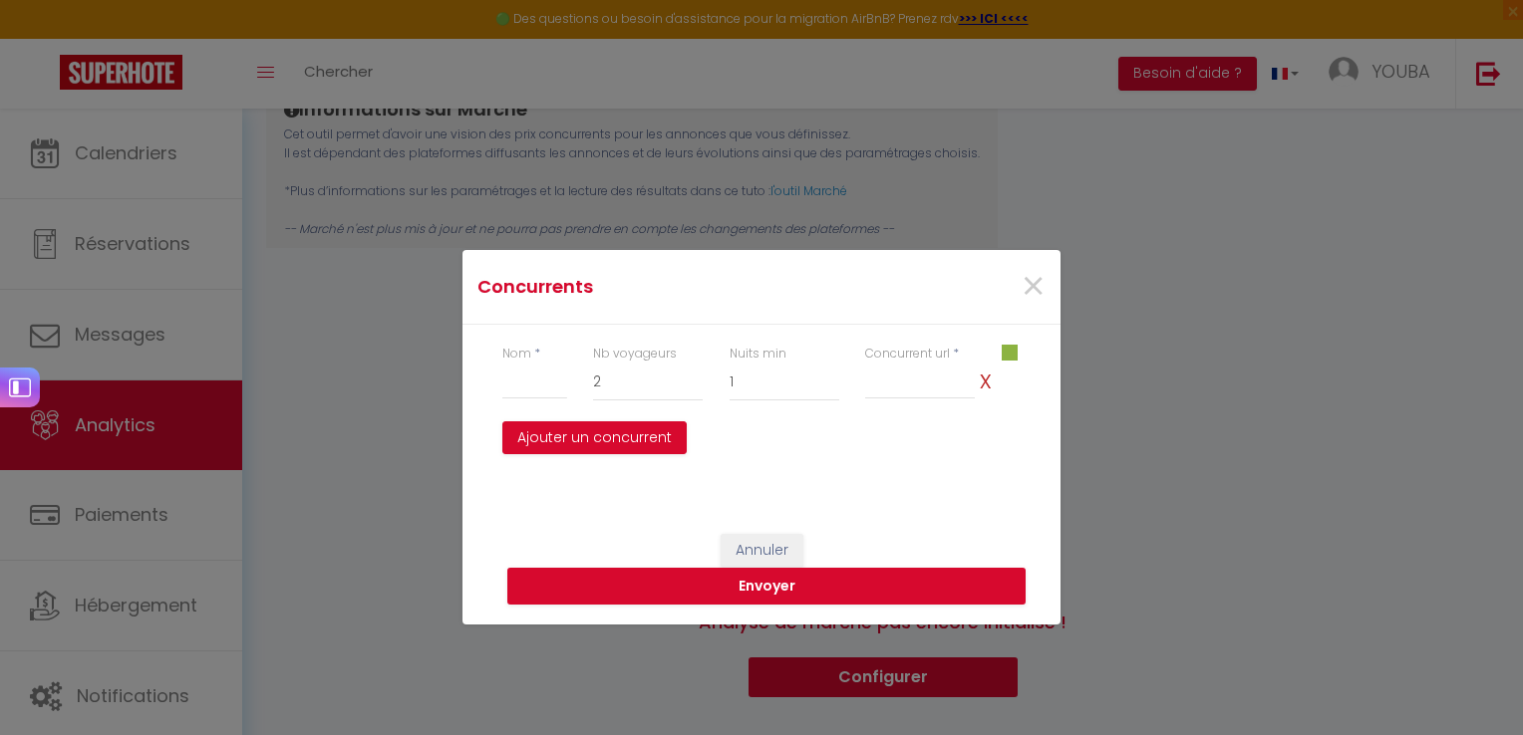
click at [550, 306] on div "Concurrents ×" at bounding box center [761, 287] width 594 height 44
click at [542, 386] on input "text" at bounding box center [534, 382] width 65 height 36
type input "A"
click at [738, 386] on select "1 2 3 4 5 6 7 8 9 10 11 12 13 14 15 16 17 18 19 20 21 22 23 24 25 26 27 28 29 30" at bounding box center [784, 383] width 110 height 38
select select "10"
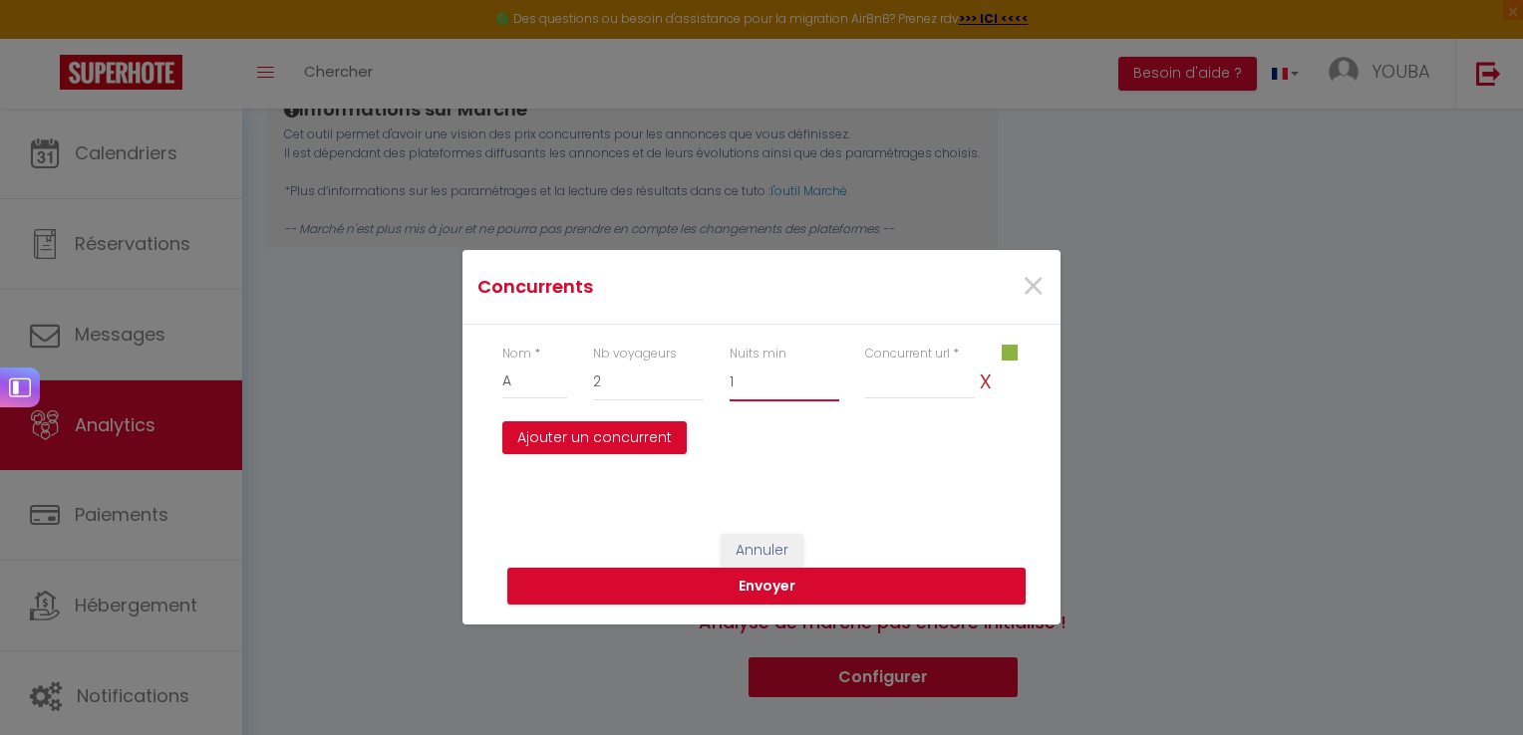
click at [729, 364] on select "1 2 3 4 5 6 7 8 9 10 11 12 13 14 15 16 17 18 19 20 21 22 23 24 25 26 27 28 29 30" at bounding box center [784, 383] width 110 height 38
click at [929, 398] on input "Nom" at bounding box center [920, 382] width 110 height 36
paste input "[URL][DOMAIN_NAME][DATE][DATE]"
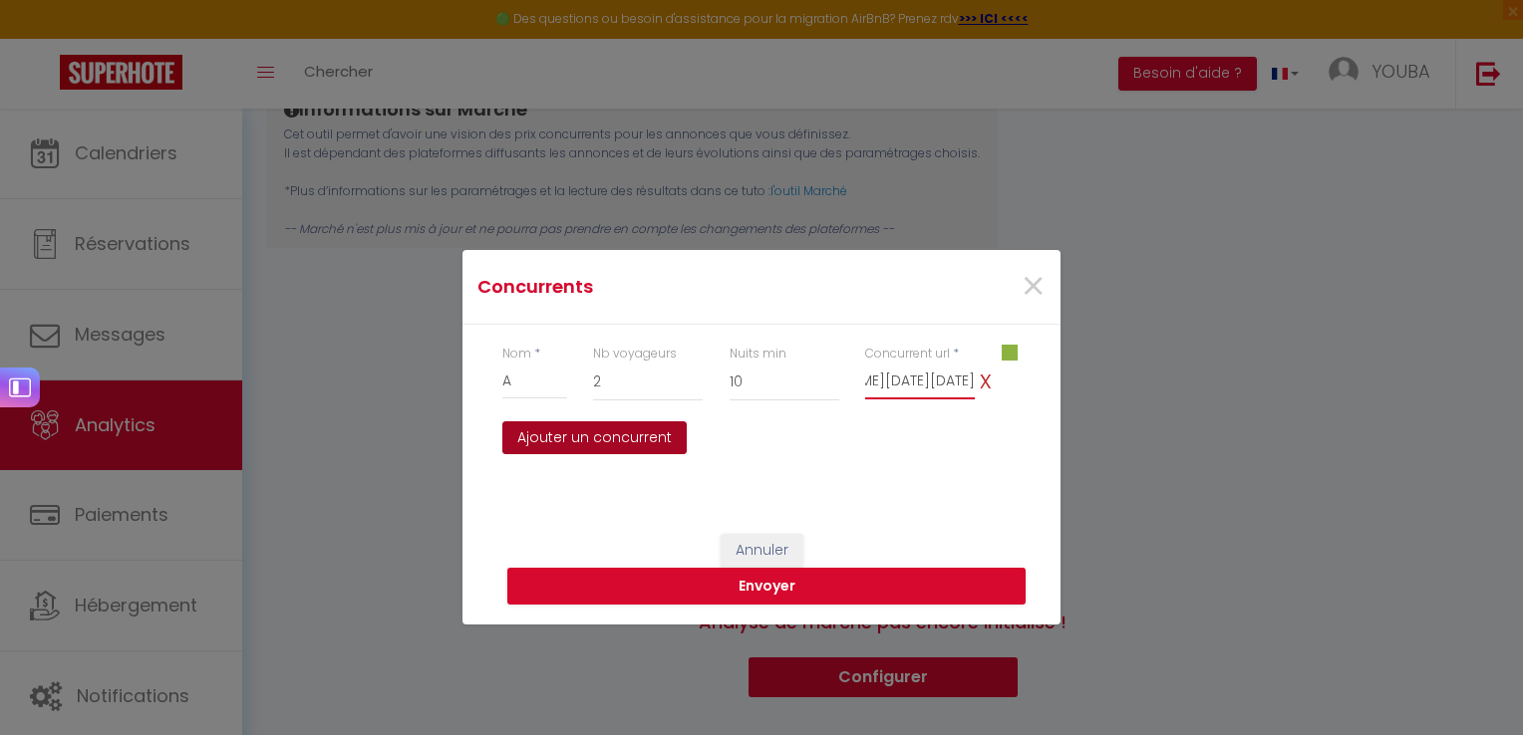
type input "[URL][DOMAIN_NAME][DATE][DATE]"
click at [670, 435] on button "Ajouter un concurrent" at bounding box center [594, 439] width 184 height 34
select select
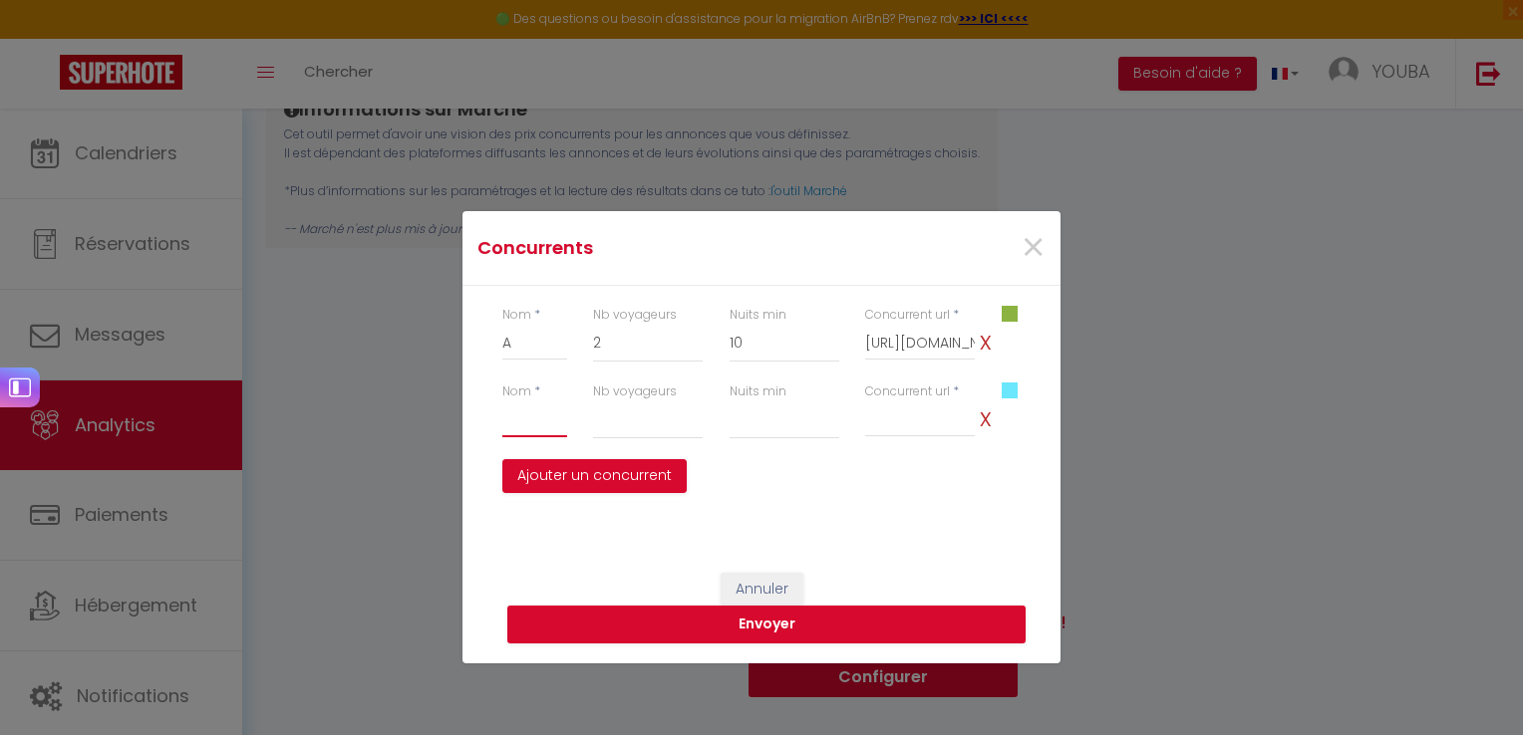
click at [534, 424] on input "text" at bounding box center [534, 420] width 65 height 36
type input "B"
select select
type input "B"
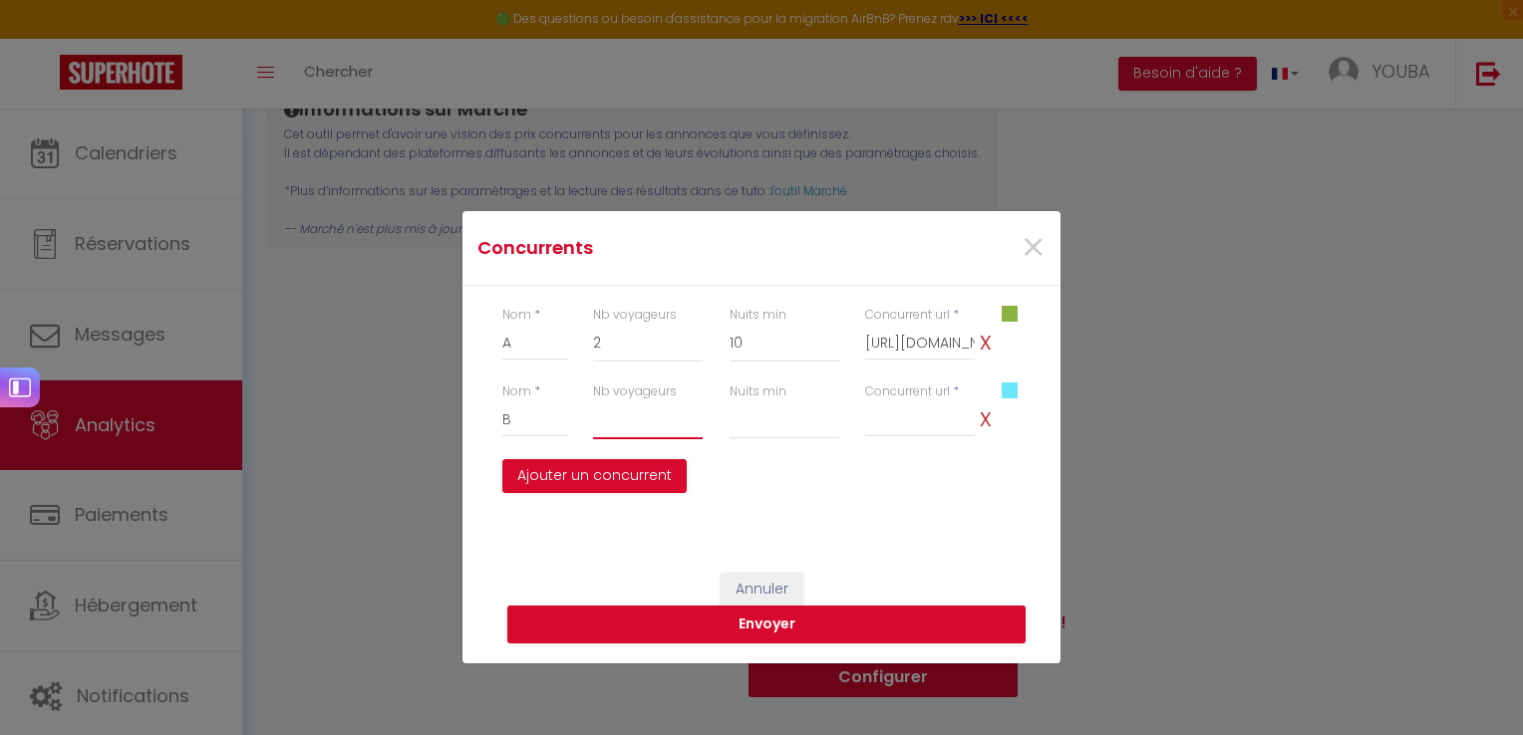
click at [623, 421] on select "1 2 3 4 5 6 7 8 9 10 11 12 13 14 15 16 17 18 19 20" at bounding box center [648, 421] width 110 height 38
select select "3"
click at [593, 402] on select "1 2 3 4 5 6 7 8 9 10 11 12 13 14 15 16 17 18 19 20" at bounding box center [648, 421] width 110 height 38
click at [765, 424] on select "1 2 3 4 5 6 7 8 9 10 11 12 13 14 15 16 17 18 19 20 21 22 23 24 25 26 27 28 29 30" at bounding box center [784, 421] width 110 height 38
select select "10"
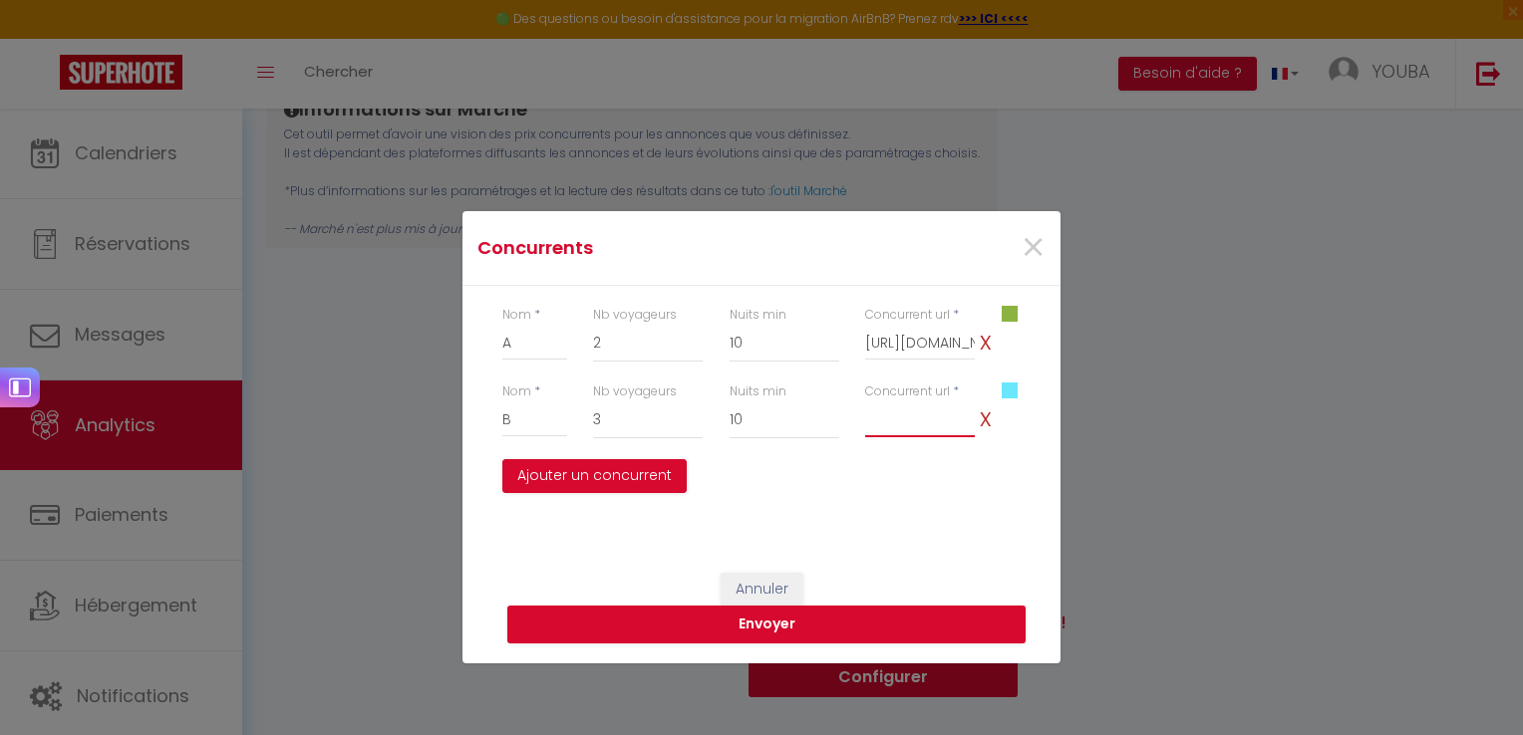
click at [941, 423] on input "Nom" at bounding box center [920, 420] width 110 height 36
paste input "[URL][DOMAIN_NAME][DATE][DATE]"
type input "[URL][DOMAIN_NAME][DATE][DATE]"
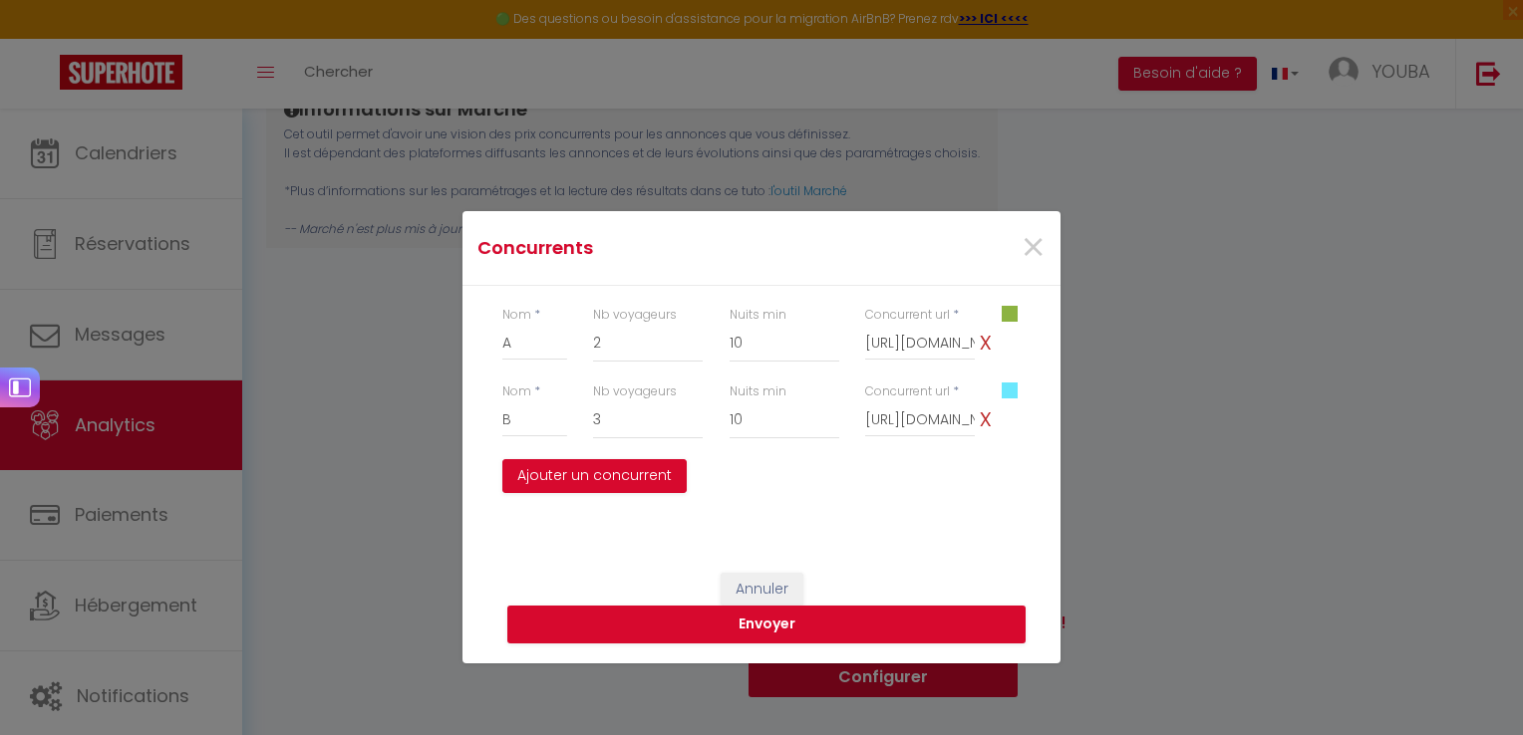
click at [877, 548] on div "Annuler Envoyer" at bounding box center [761, 588] width 598 height 150
click at [772, 620] on button "Envoyer" at bounding box center [766, 625] width 518 height 38
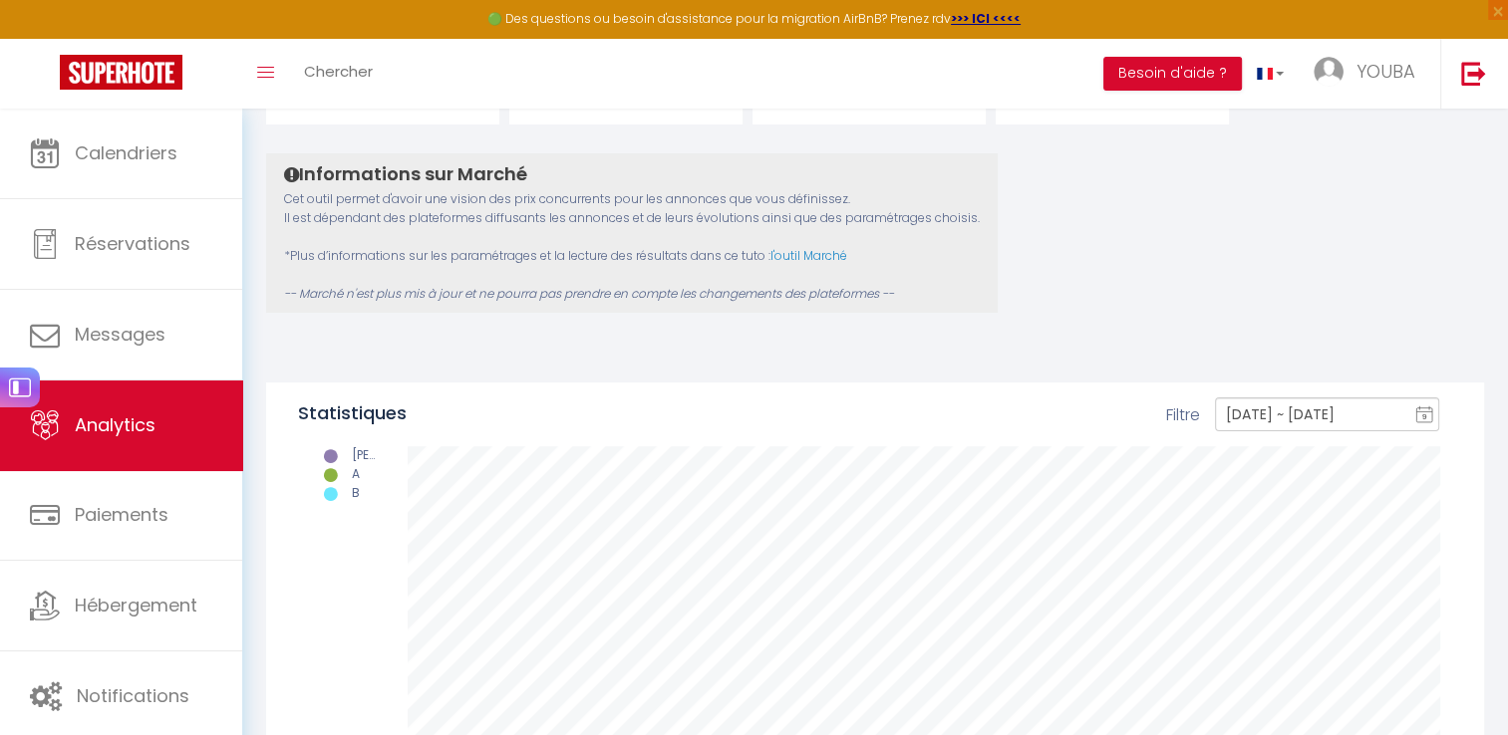
scroll to position [164, 0]
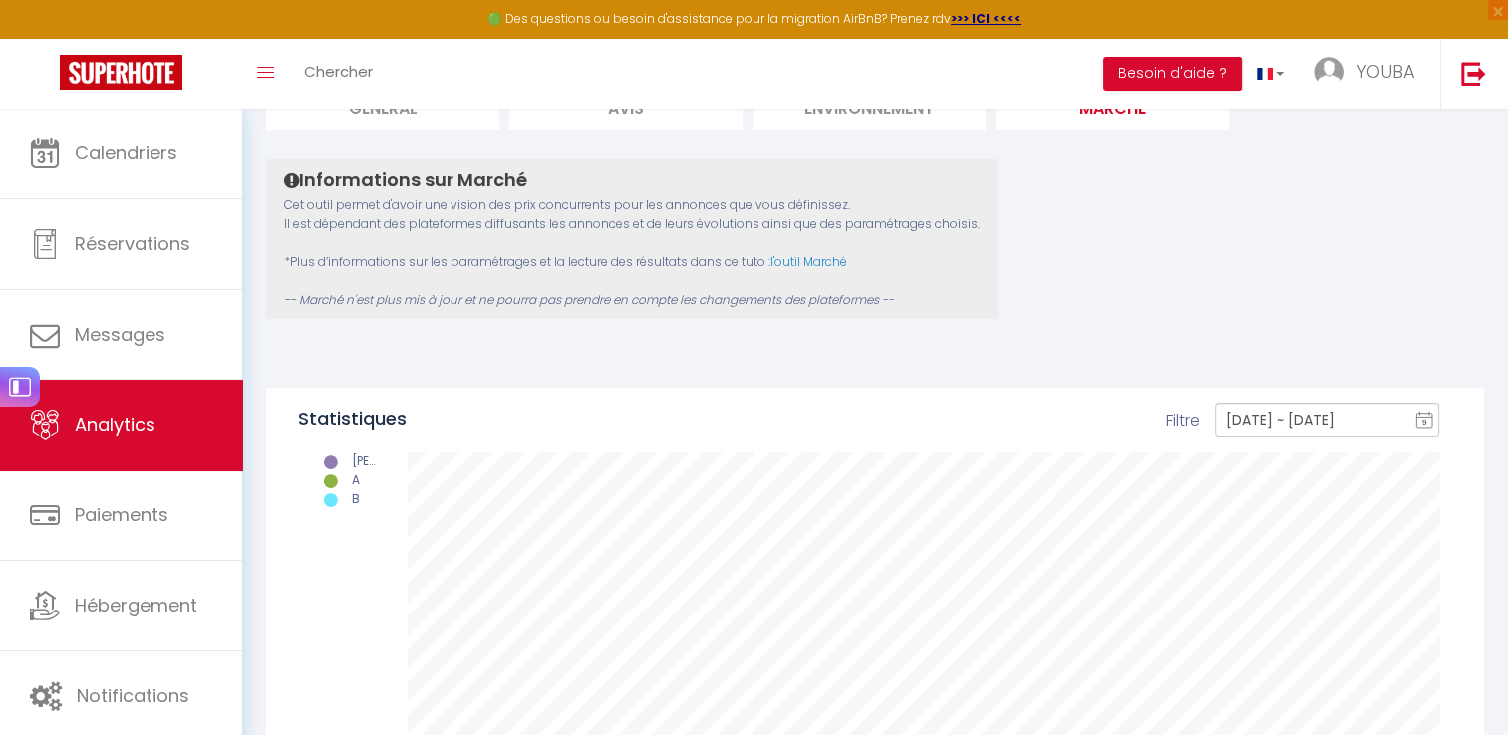
click at [1419, 419] on rect at bounding box center [1424, 422] width 16 height 14
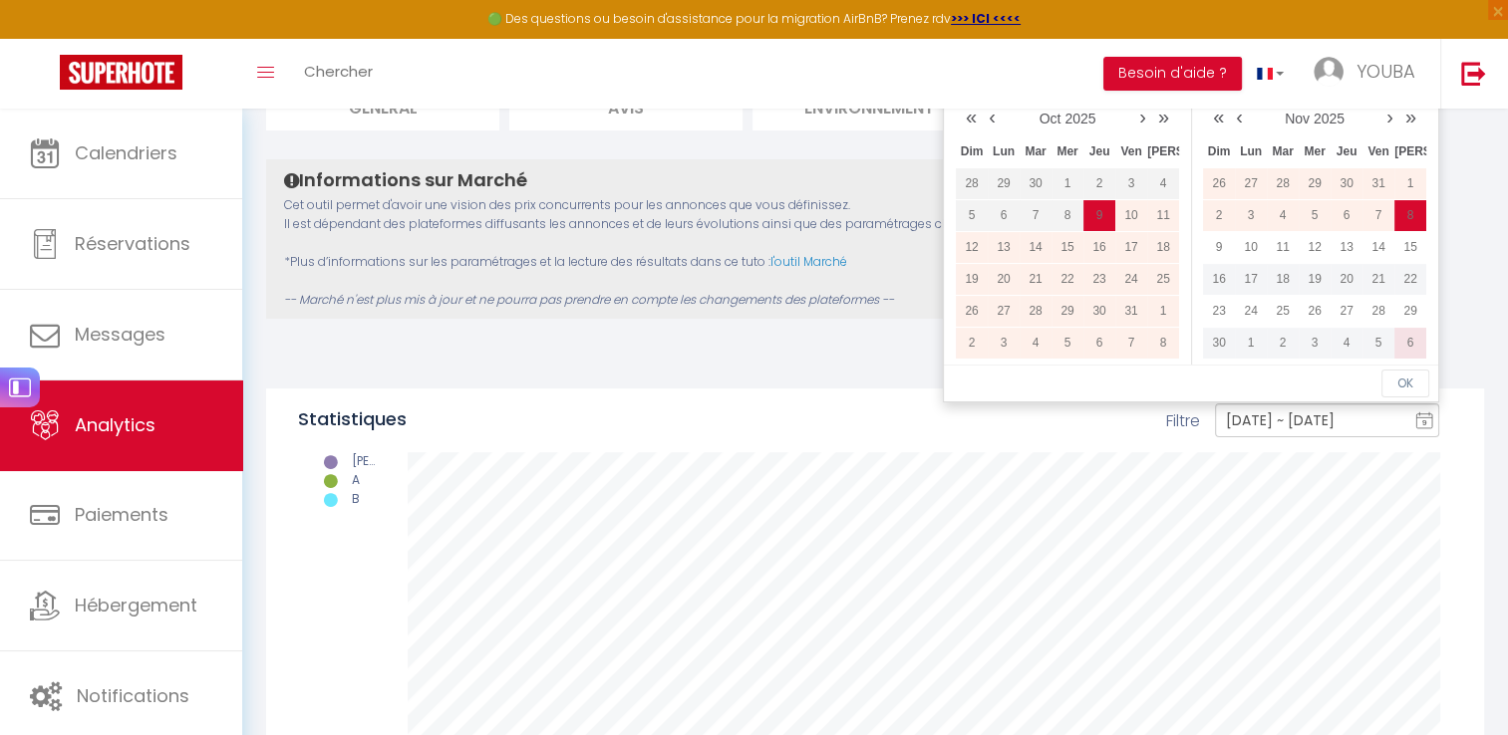
click at [1415, 340] on td "6" at bounding box center [1410, 343] width 32 height 32
click at [1413, 345] on td "10" at bounding box center [1410, 343] width 32 height 32
click at [1330, 430] on input "[DATE] ~ [DATE]" at bounding box center [1327, 421] width 224 height 34
click at [1461, 465] on div "Statistiques [DATE] ~ [DATE] 9 Sélectionnez la date de début Sélectionnez la da…" at bounding box center [875, 585] width 1218 height 393
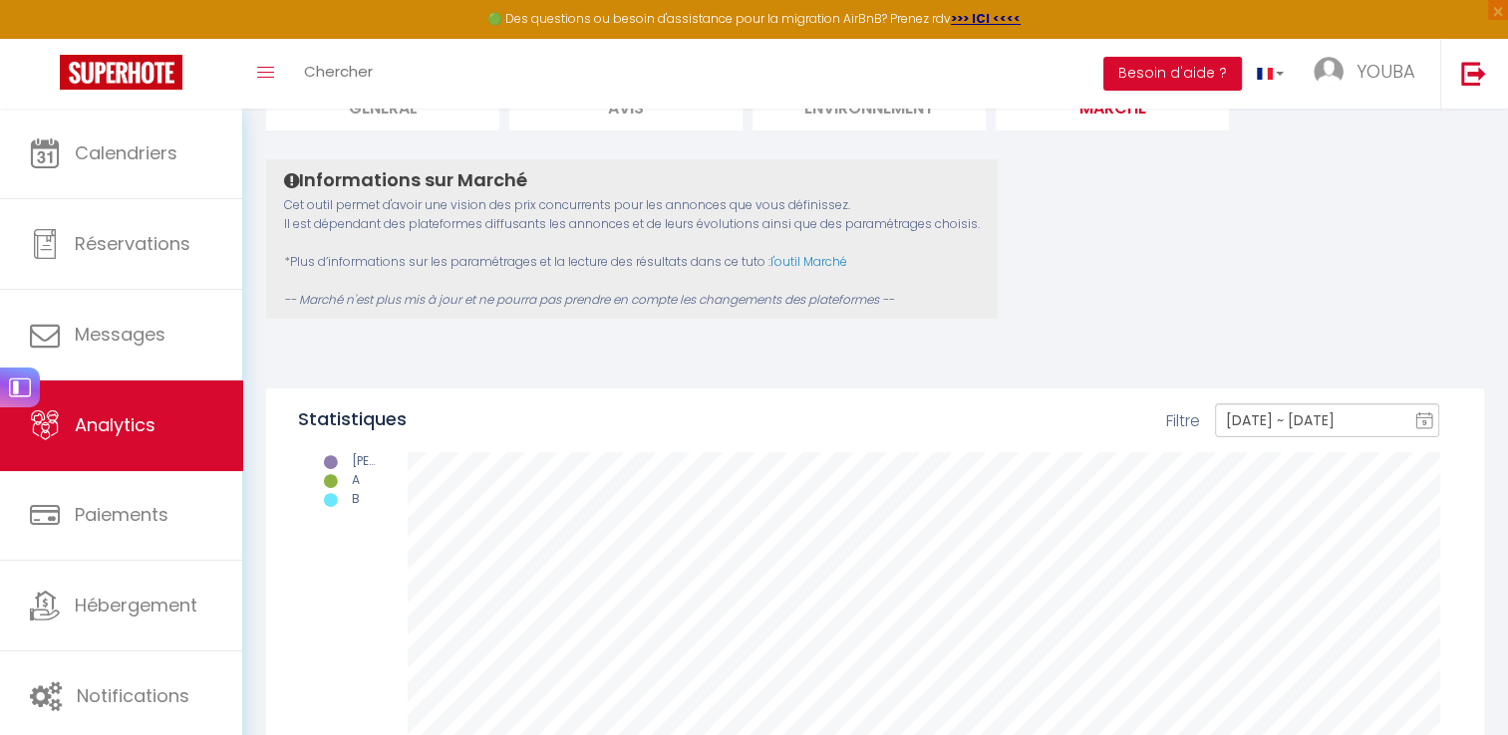
click at [1427, 420] on rect at bounding box center [1424, 422] width 16 height 14
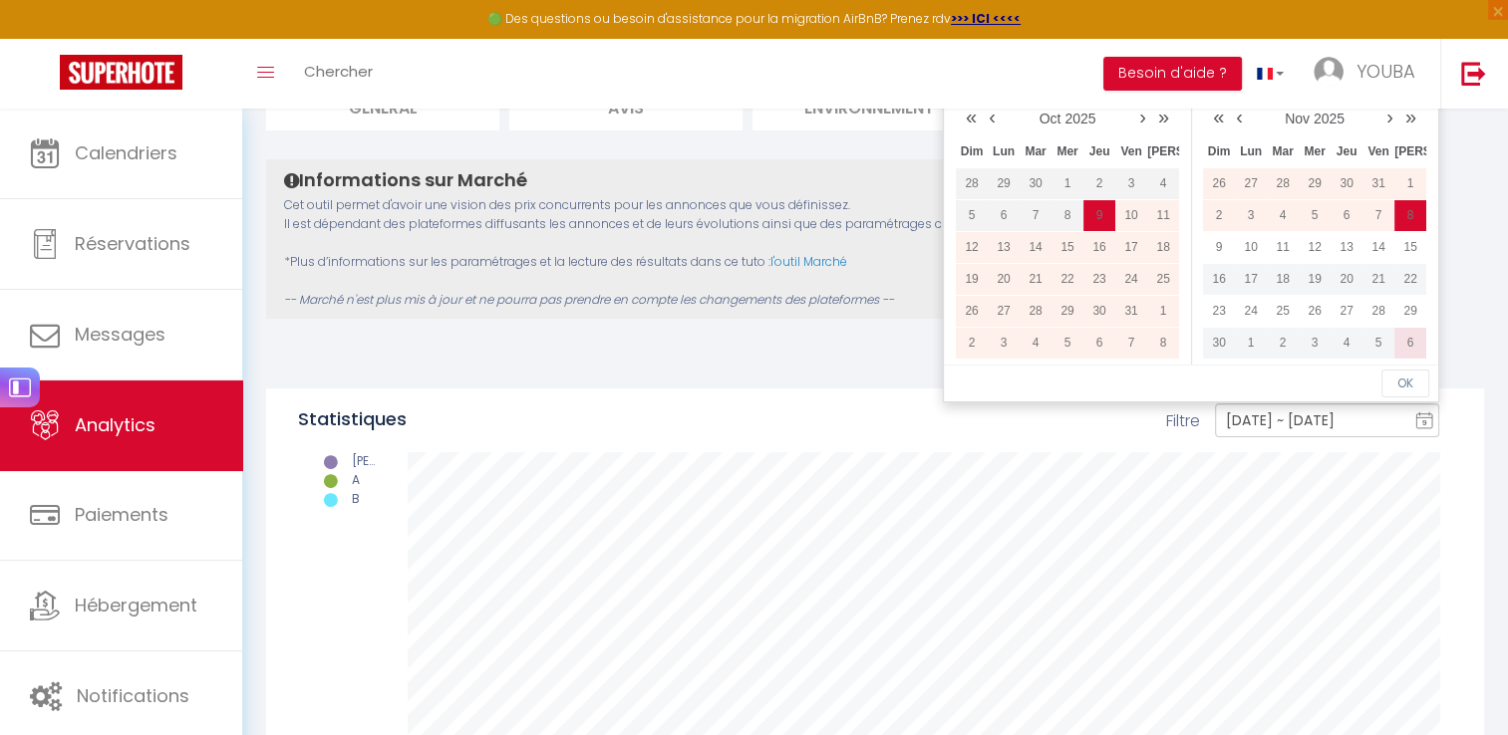
click at [1410, 337] on td "6" at bounding box center [1410, 343] width 32 height 32
click at [1401, 333] on td "10" at bounding box center [1410, 343] width 32 height 32
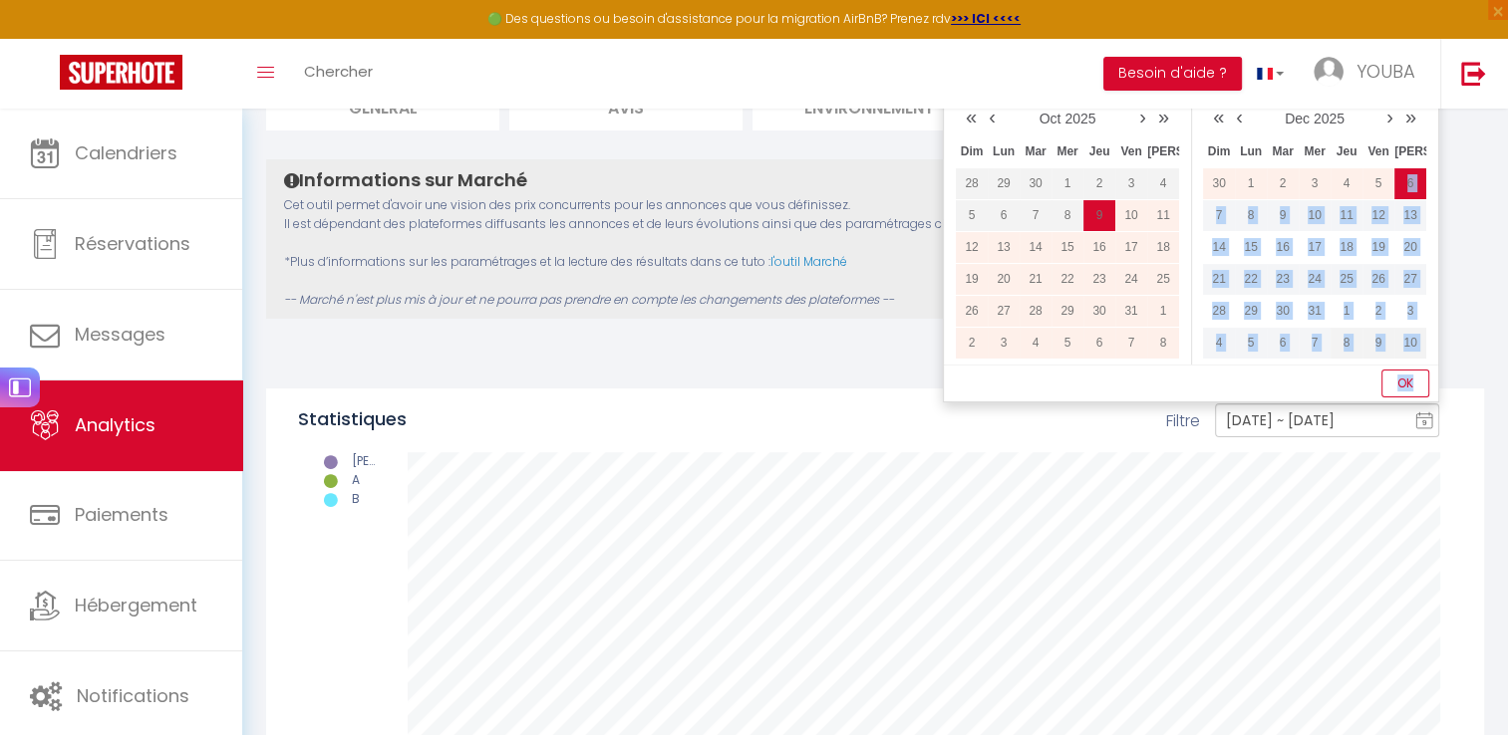
drag, startPoint x: 1405, startPoint y: 183, endPoint x: 1415, endPoint y: 373, distance: 189.6
click at [1415, 373] on div "Sélectionnez la date de début Sélectionnez la date de fin « ‹ » › [DATE] [PHONE…" at bounding box center [1191, 231] width 496 height 343
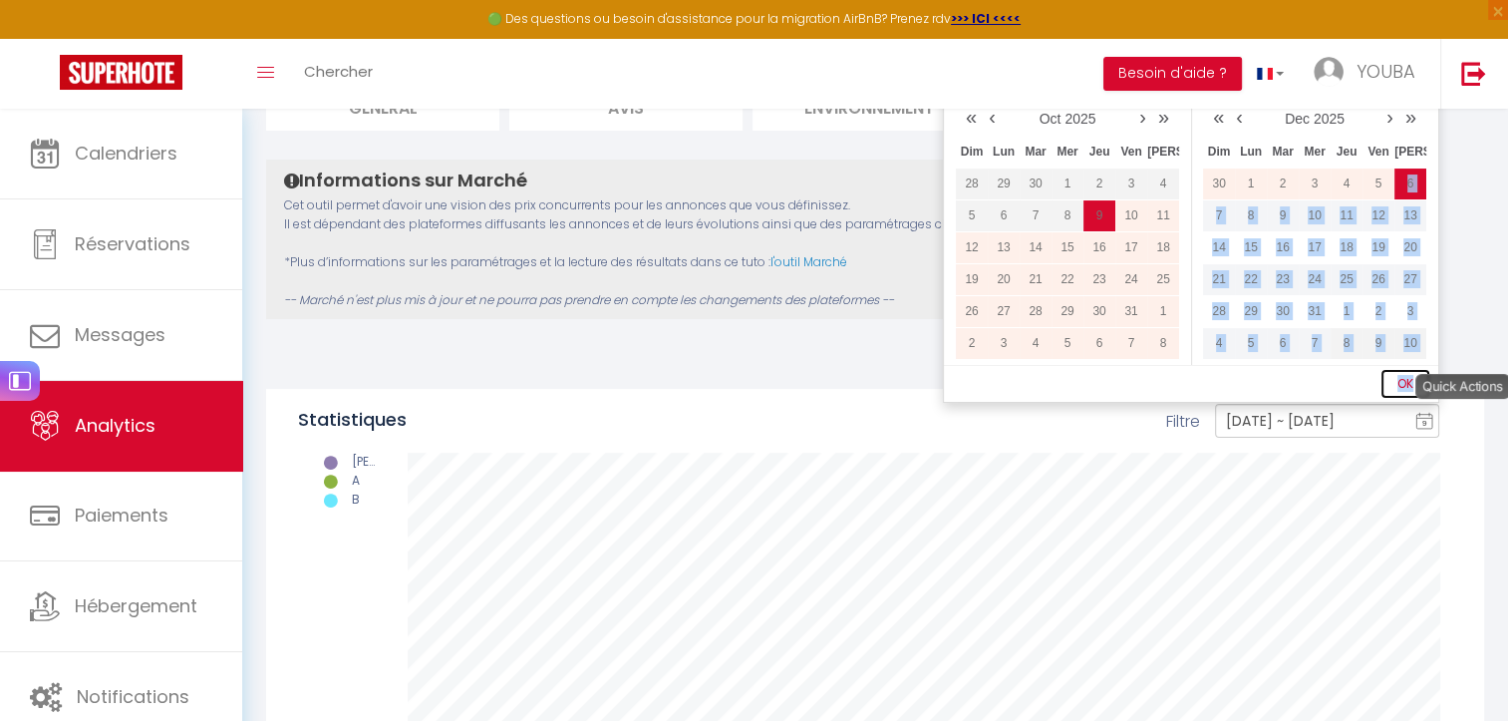
drag, startPoint x: 1415, startPoint y: 373, endPoint x: 1401, endPoint y: 389, distance: 21.2
click at [1401, 389] on button "OK" at bounding box center [1405, 384] width 48 height 28
type input "[DATE] ~ [DATE]"
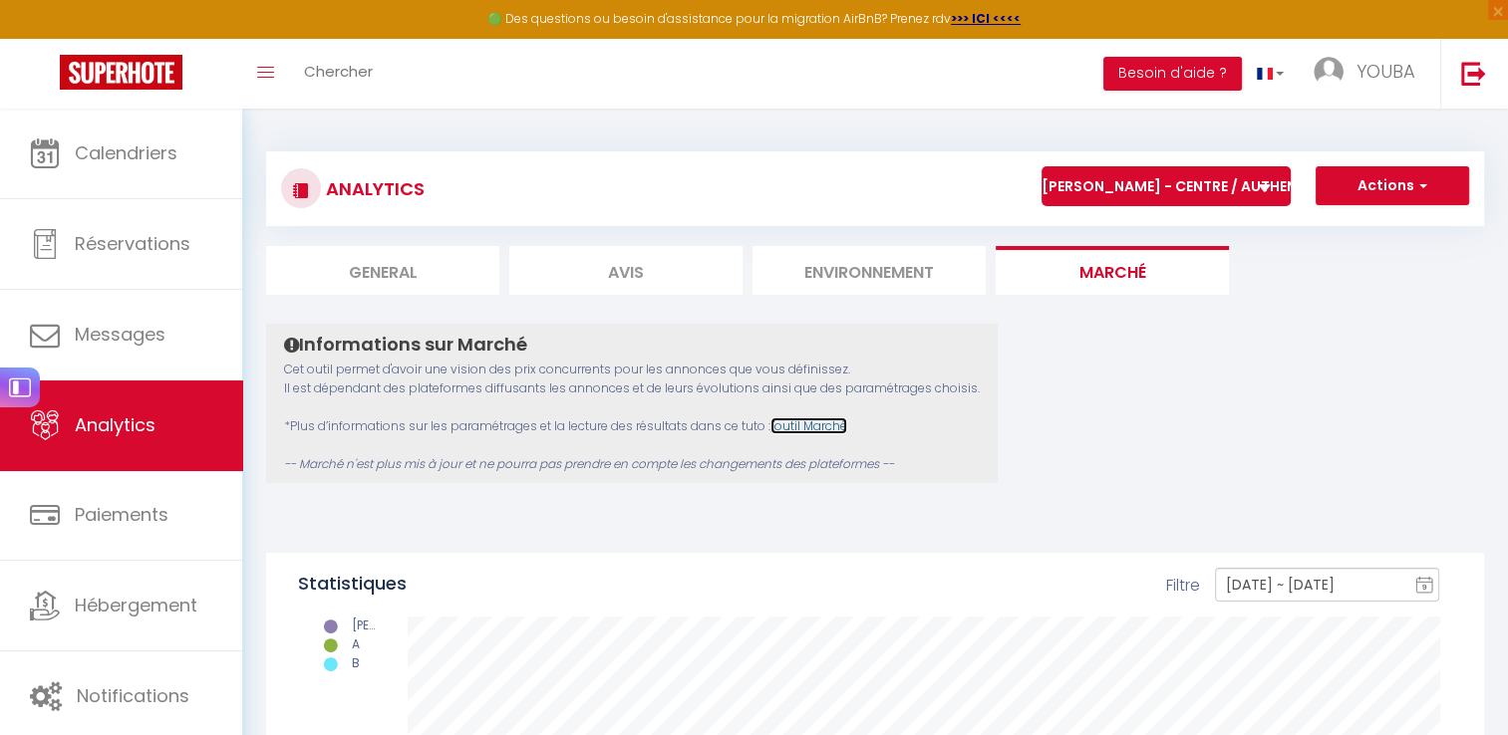
click at [824, 434] on link "l'outil Marché" at bounding box center [808, 426] width 77 height 17
